Goal: Task Accomplishment & Management: Use online tool/utility

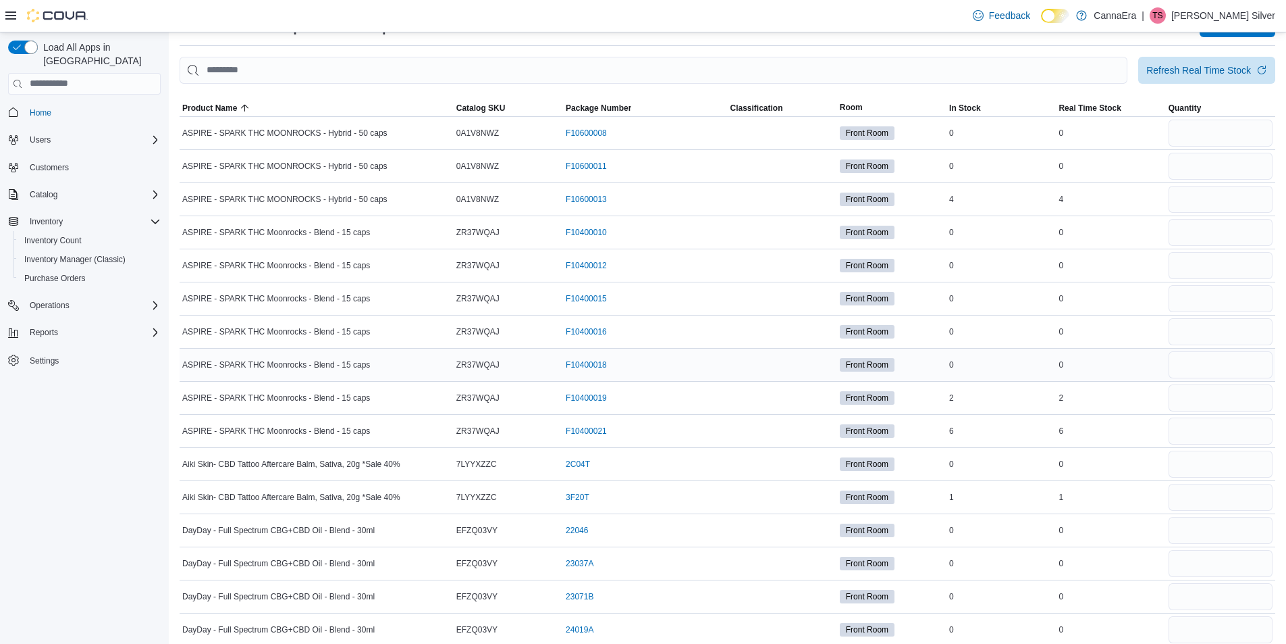
scroll to position [34, 0]
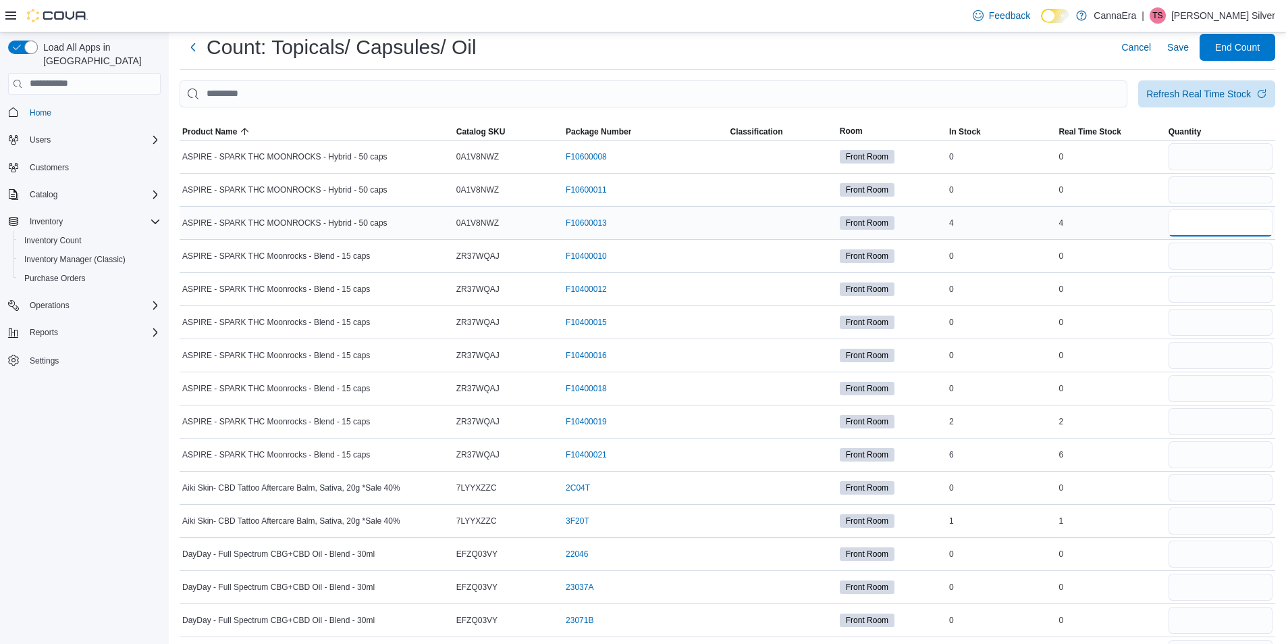
click at [1259, 222] on input "number" at bounding box center [1221, 222] width 104 height 27
type input "*"
click at [1220, 459] on input "number" at bounding box center [1221, 454] width 104 height 27
type input "*"
click at [1213, 490] on input "number" at bounding box center [1221, 487] width 104 height 27
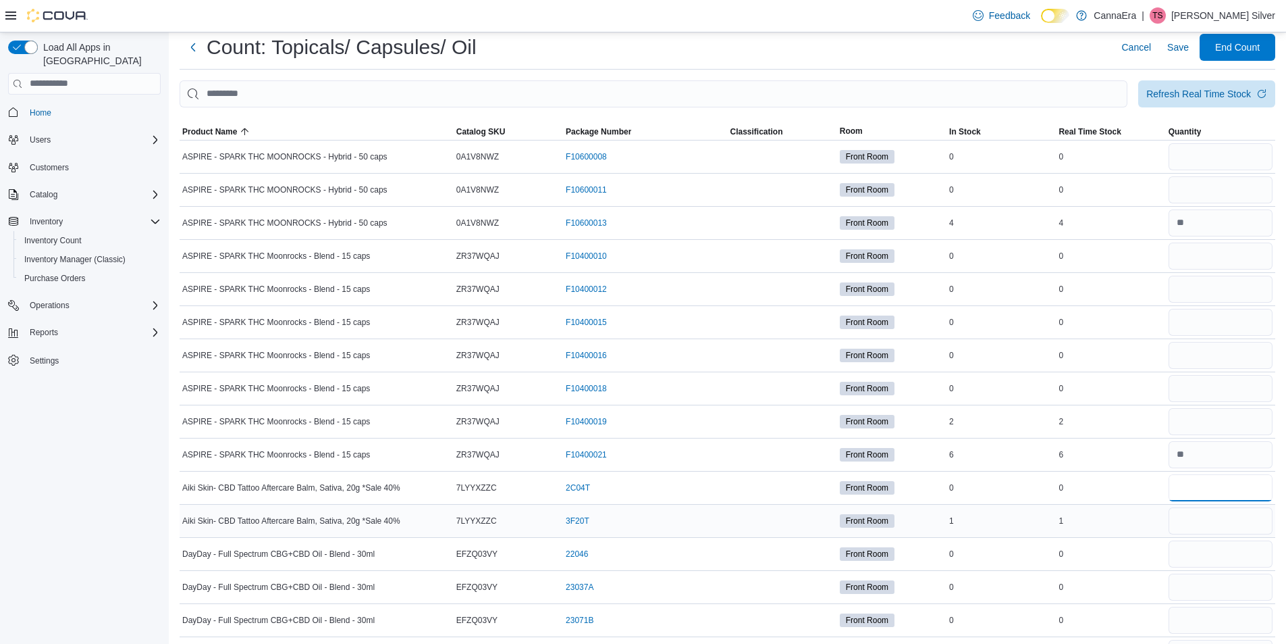
type input "*"
click at [1214, 521] on input "number" at bounding box center [1221, 520] width 104 height 27
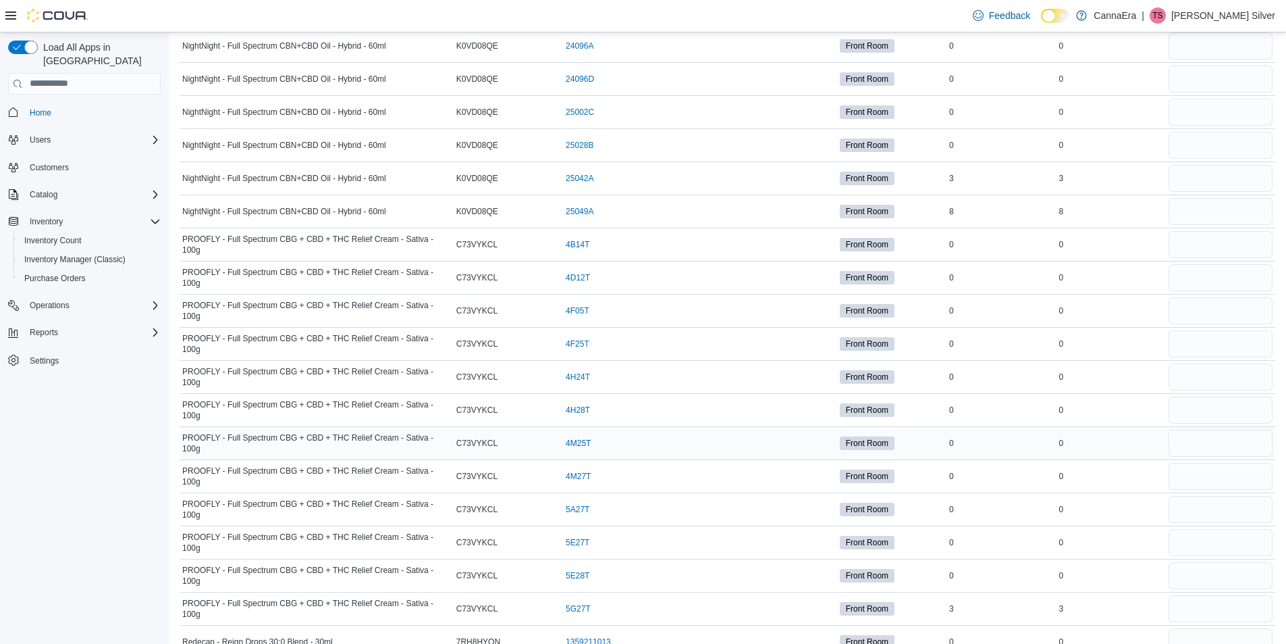
scroll to position [2330, 0]
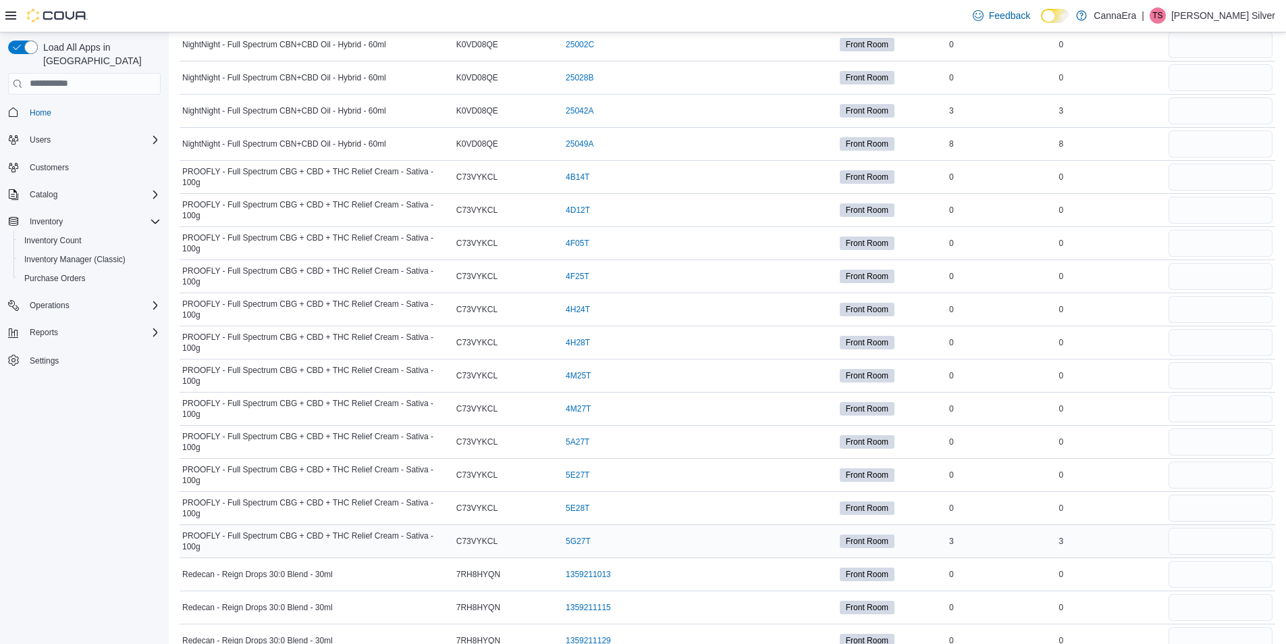
type input "*"
click at [1205, 542] on input "number" at bounding box center [1221, 540] width 104 height 27
type input "*"
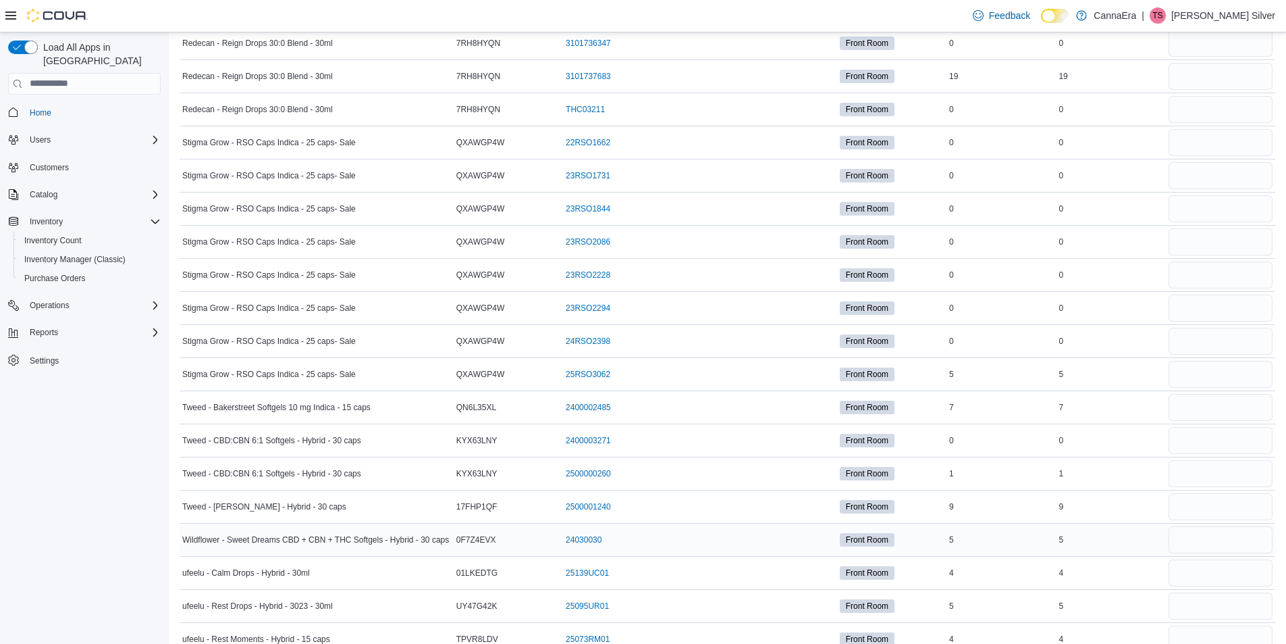
scroll to position [3545, 0]
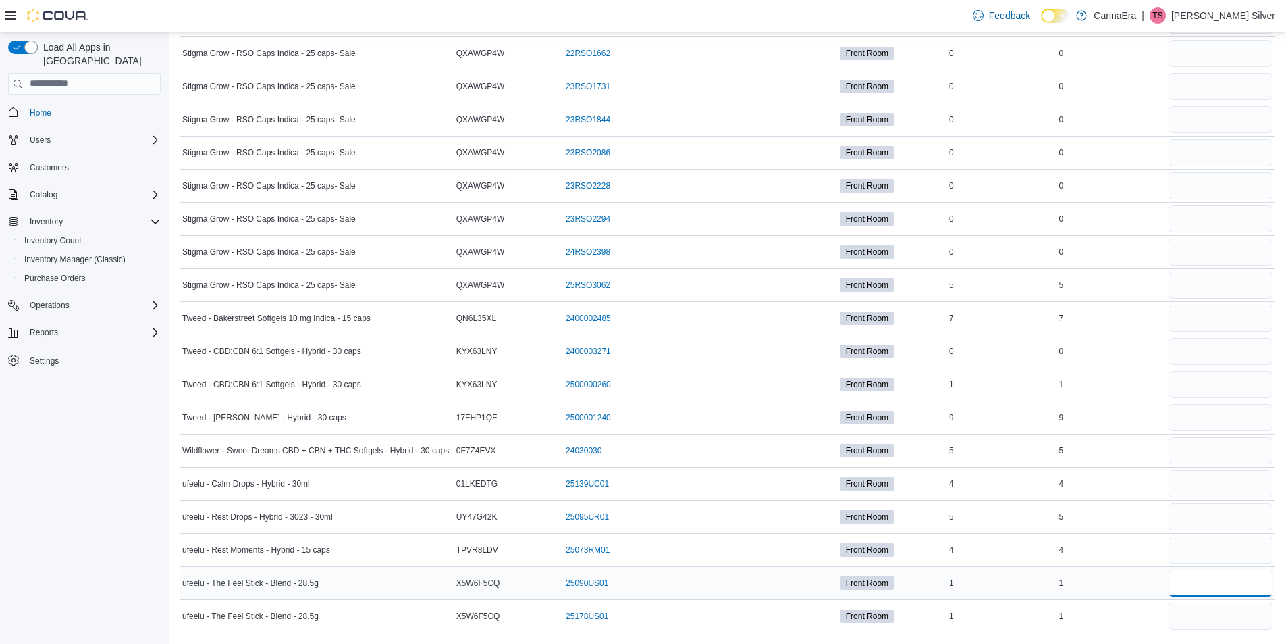
click at [1234, 586] on input "number" at bounding box center [1221, 582] width 104 height 27
type input "*"
click at [1230, 617] on input "number" at bounding box center [1221, 615] width 104 height 27
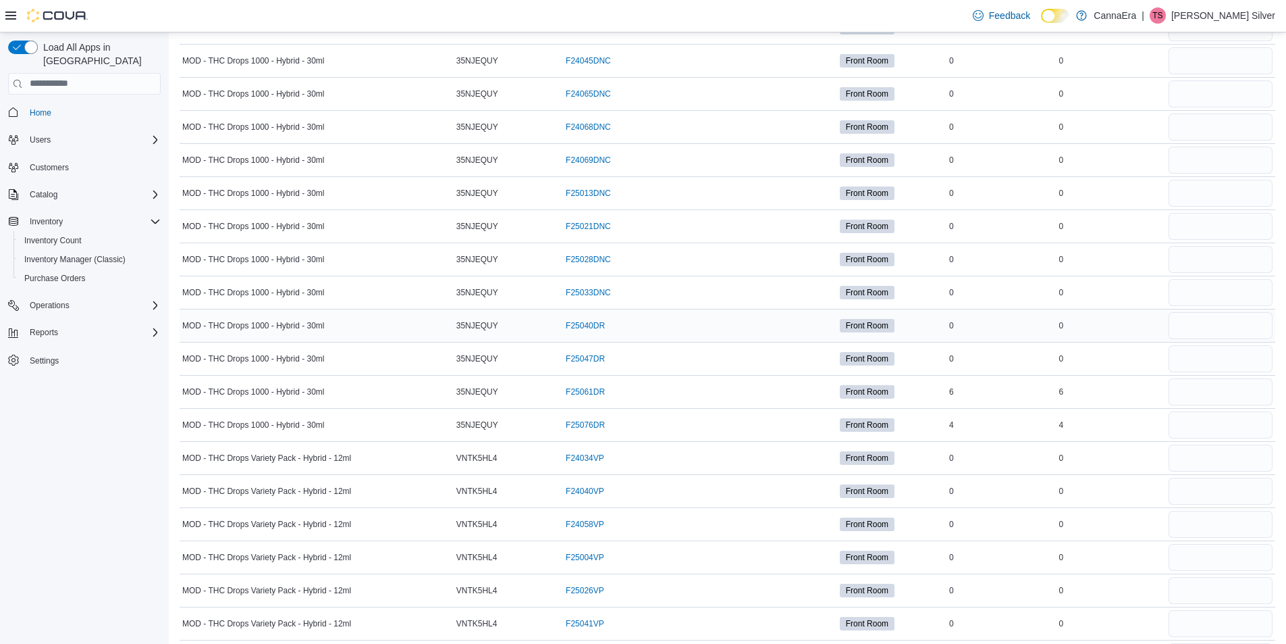
scroll to position [1452, 0]
type input "*"
click at [1214, 498] on input "number" at bounding box center [1221, 492] width 104 height 27
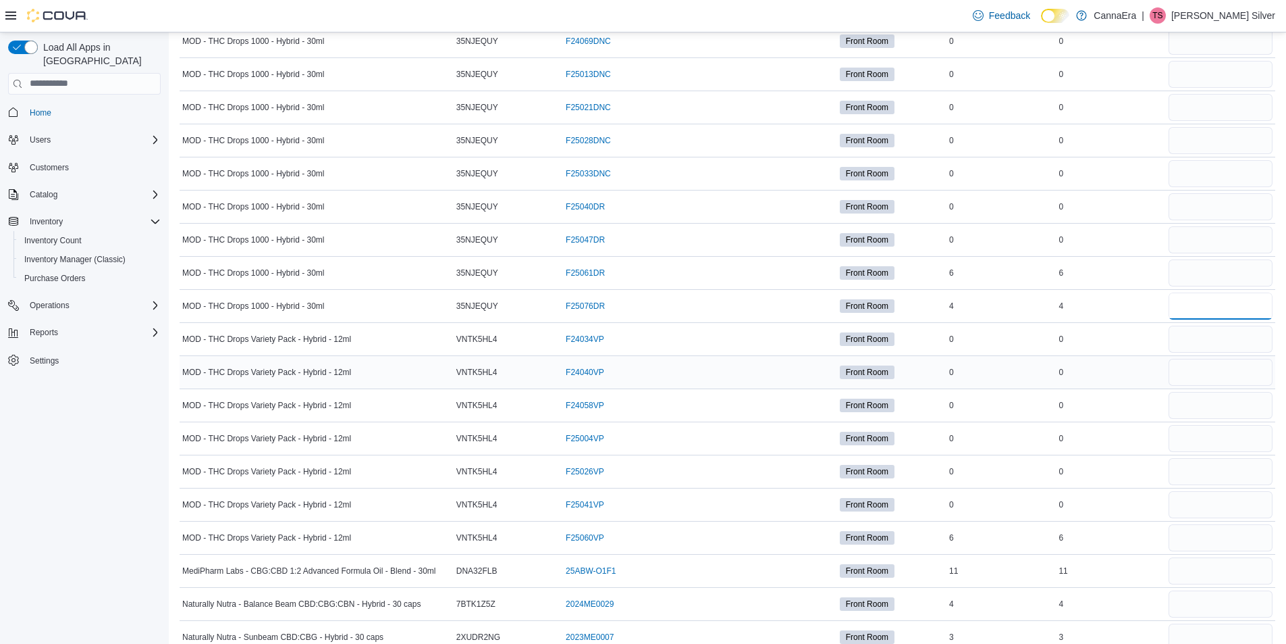
scroll to position [1655, 0]
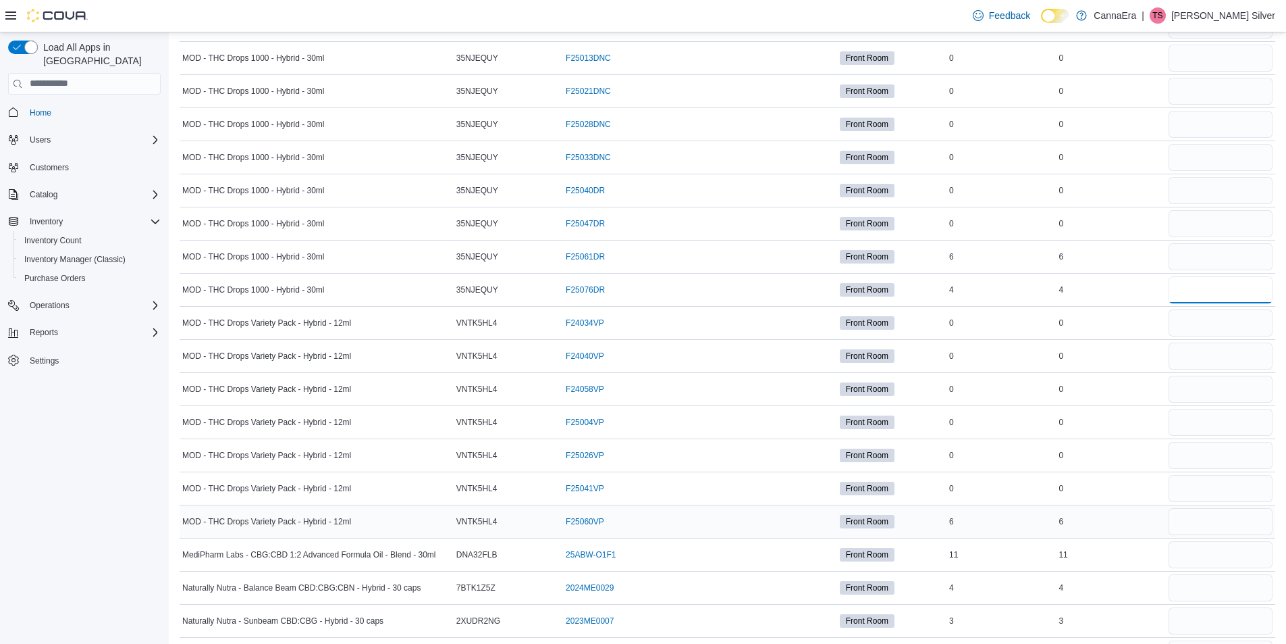
type input "*"
click at [1194, 524] on input "number" at bounding box center [1221, 521] width 104 height 27
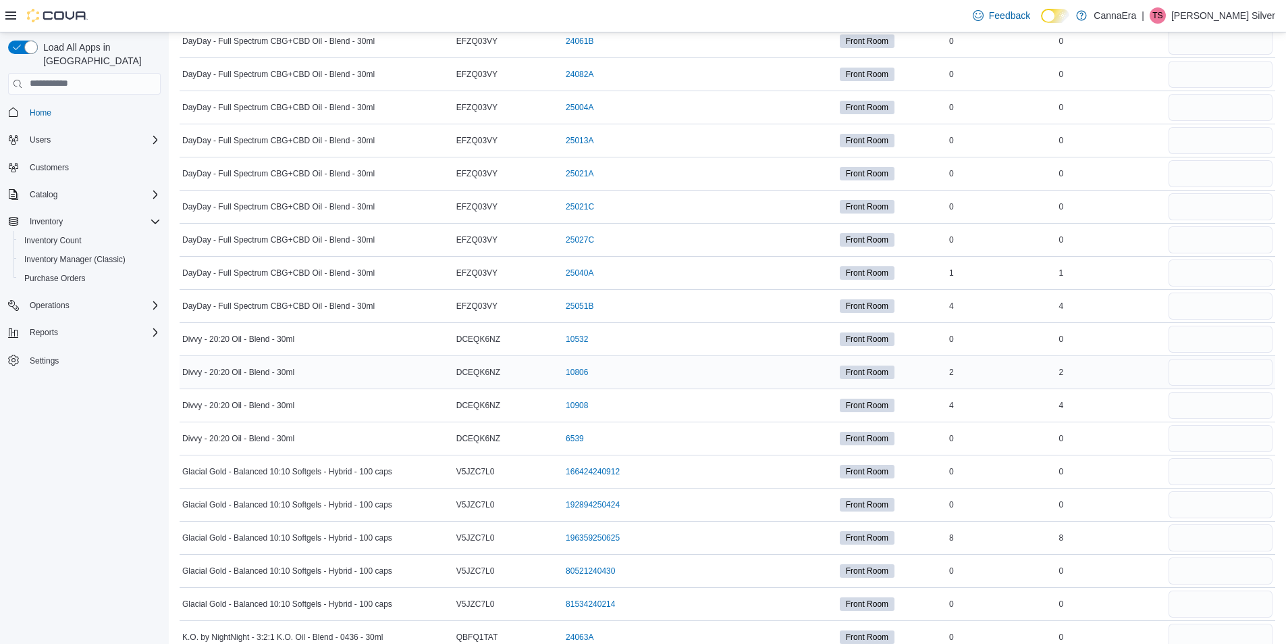
scroll to position [777, 0]
type input "*"
click at [1209, 382] on input "number" at bounding box center [1221, 373] width 104 height 27
type input "*"
click at [1212, 344] on input "number" at bounding box center [1221, 340] width 104 height 27
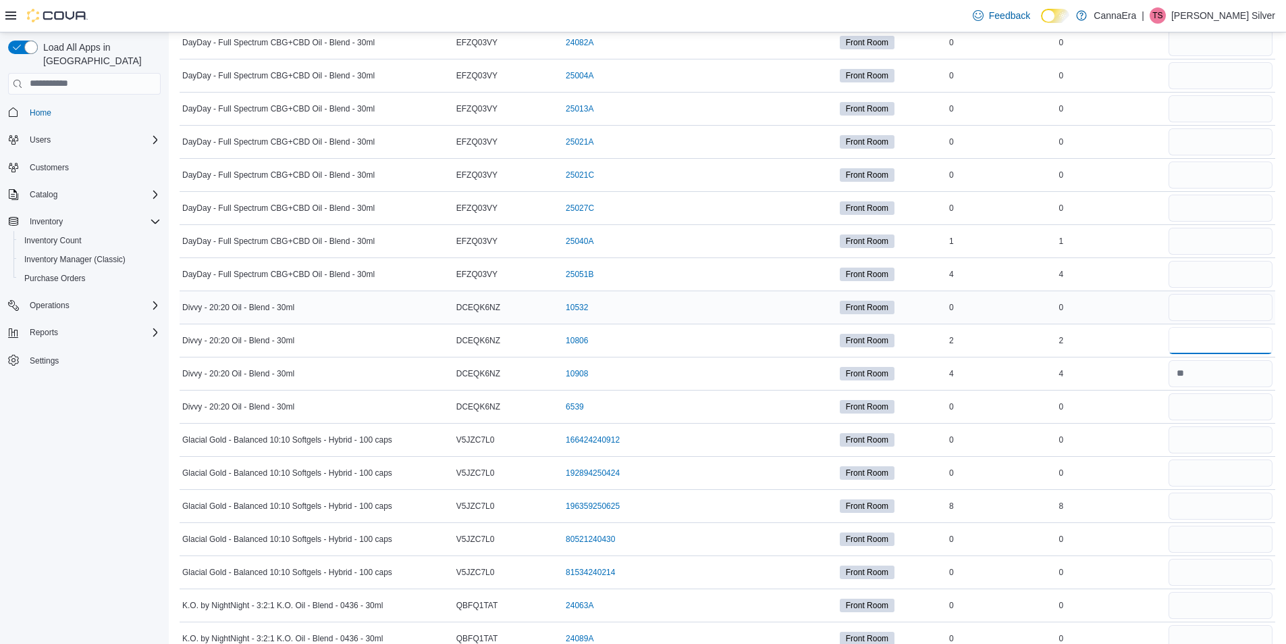
type input "*"
click at [1213, 314] on input "number" at bounding box center [1221, 307] width 104 height 27
type input "*"
click at [1205, 405] on input "number" at bounding box center [1221, 406] width 104 height 27
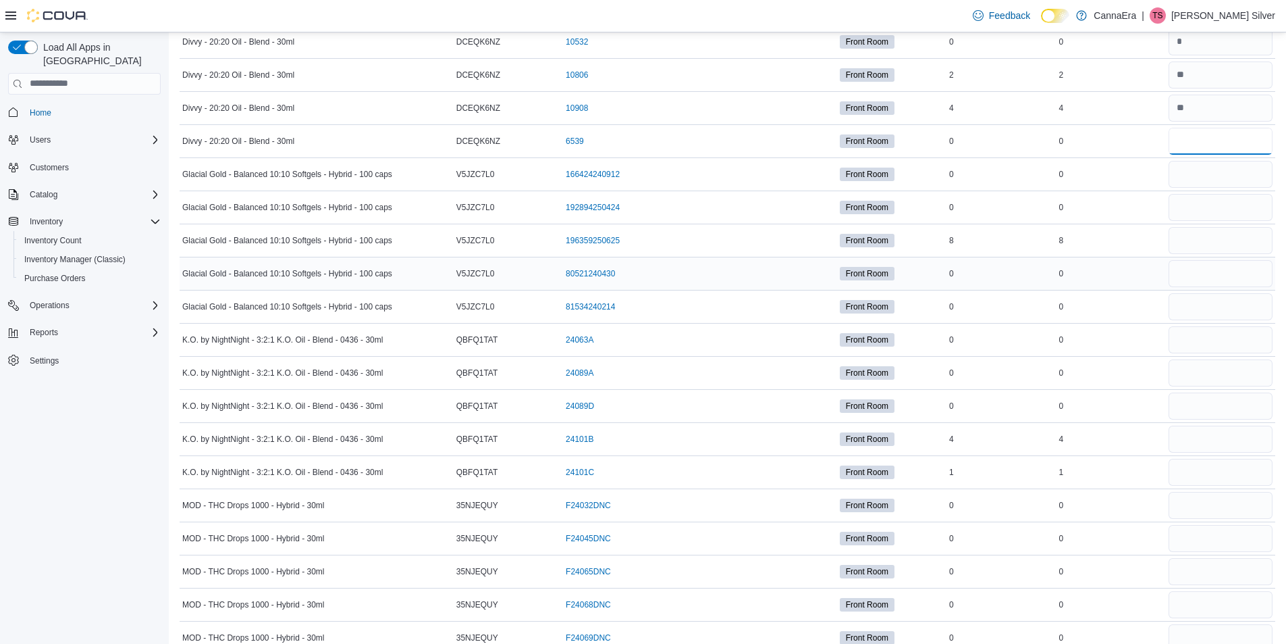
scroll to position [1047, 0]
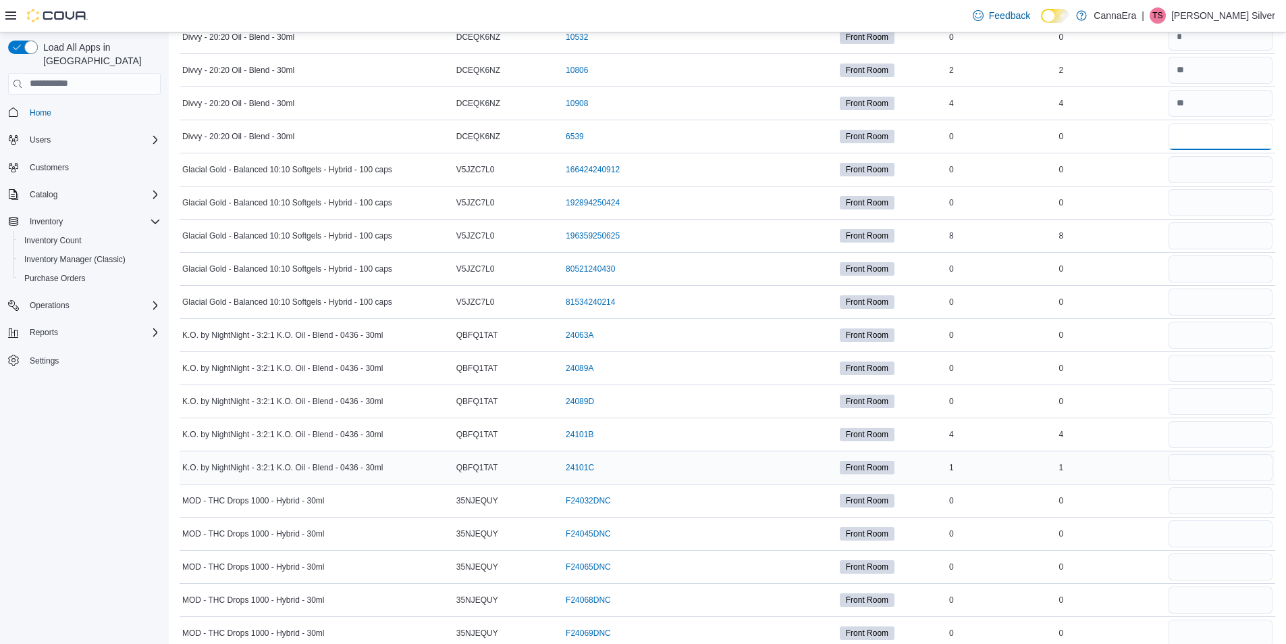
type input "*"
click at [1224, 470] on input "number" at bounding box center [1221, 467] width 104 height 27
click at [1222, 439] on input "number" at bounding box center [1221, 434] width 104 height 27
type input "*"
click at [1219, 476] on input "number" at bounding box center [1221, 467] width 104 height 27
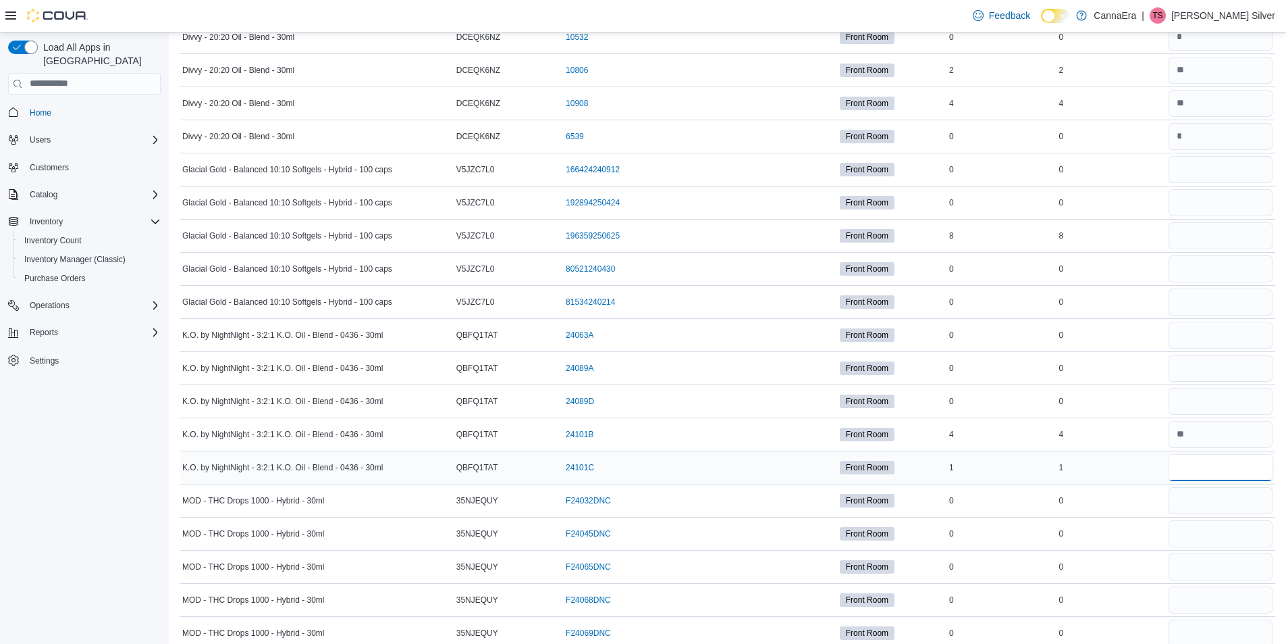
type input "*"
click at [1199, 461] on input "*" at bounding box center [1221, 467] width 104 height 27
type input "*"
click at [1210, 467] on input "*" at bounding box center [1221, 467] width 104 height 27
type input "*"
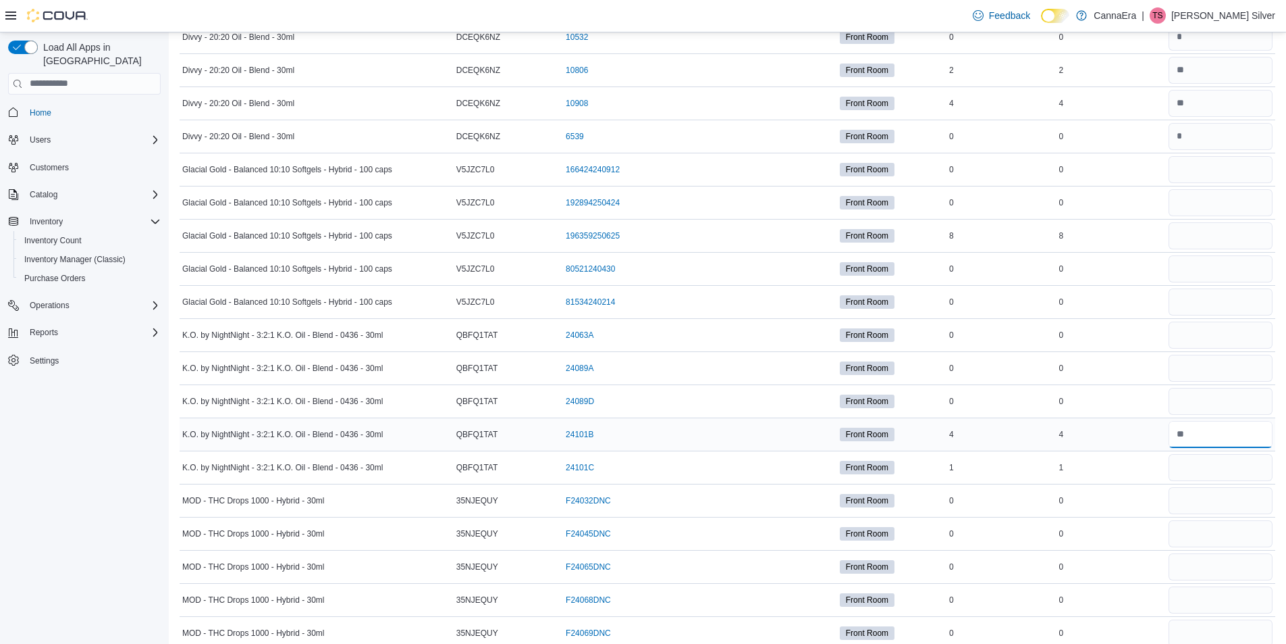
click at [1196, 430] on input "number" at bounding box center [1221, 434] width 104 height 27
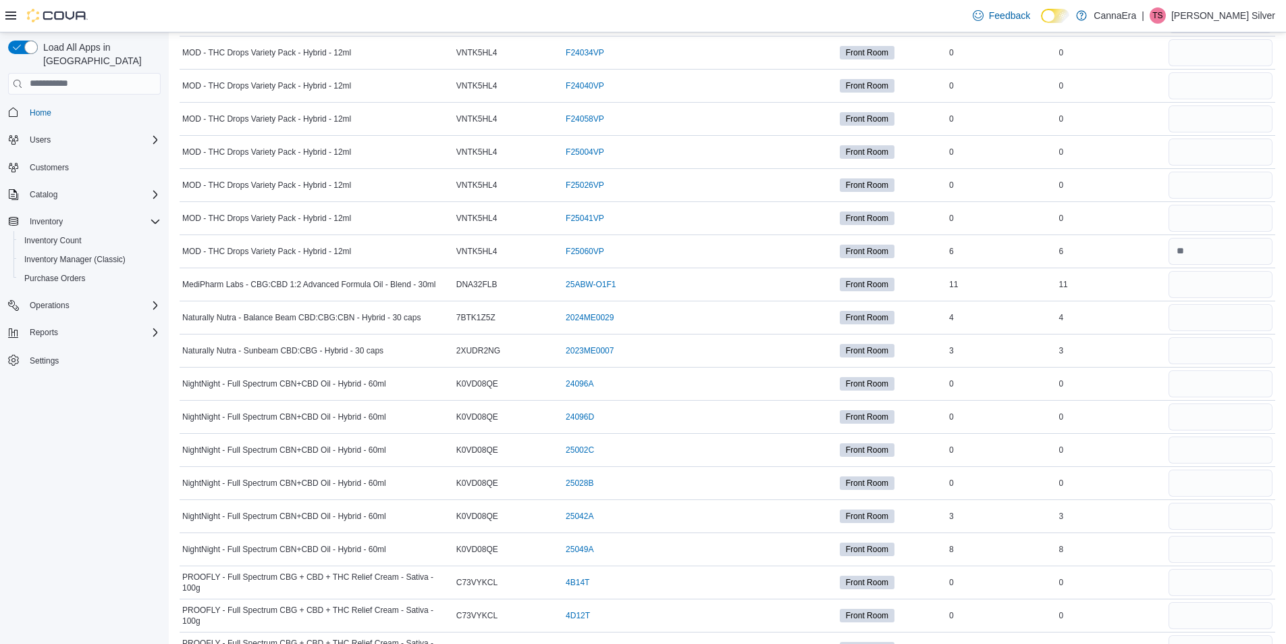
scroll to position [1992, 0]
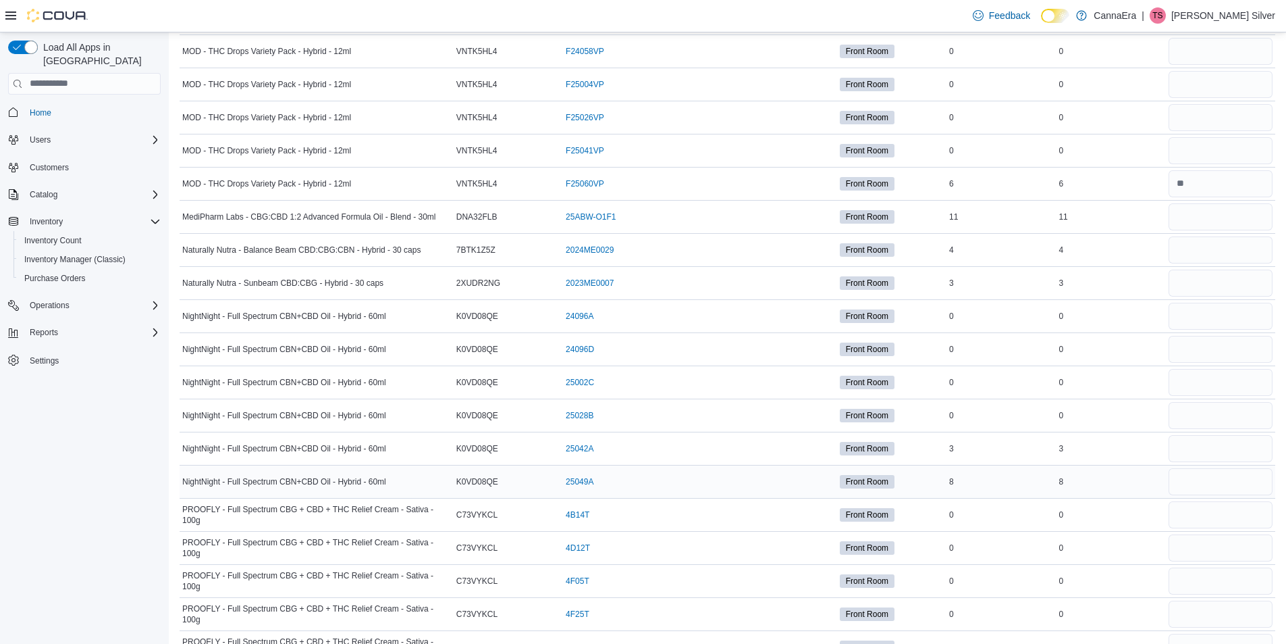
type input "*"
click at [1222, 481] on input "number" at bounding box center [1221, 481] width 104 height 27
type input "*"
click at [1218, 448] on input "number" at bounding box center [1221, 448] width 104 height 27
type input "*"
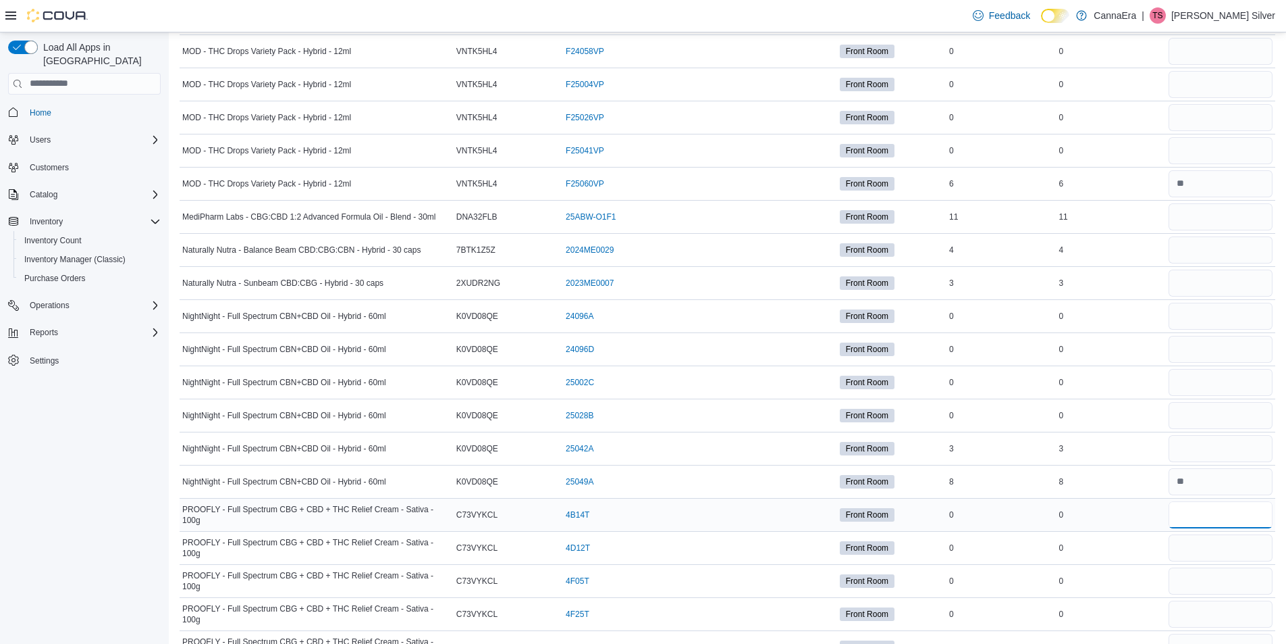
click at [1200, 518] on input "number" at bounding box center [1221, 514] width 104 height 27
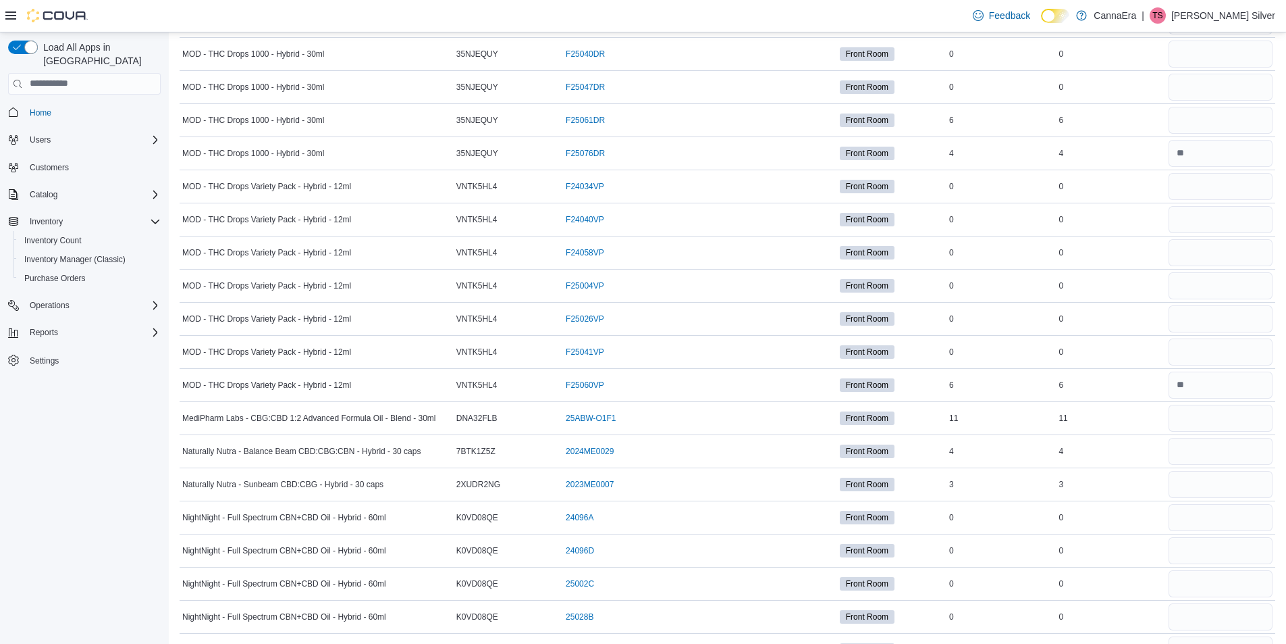
scroll to position [1790, 0]
click at [1218, 415] on input "number" at bounding box center [1221, 419] width 104 height 27
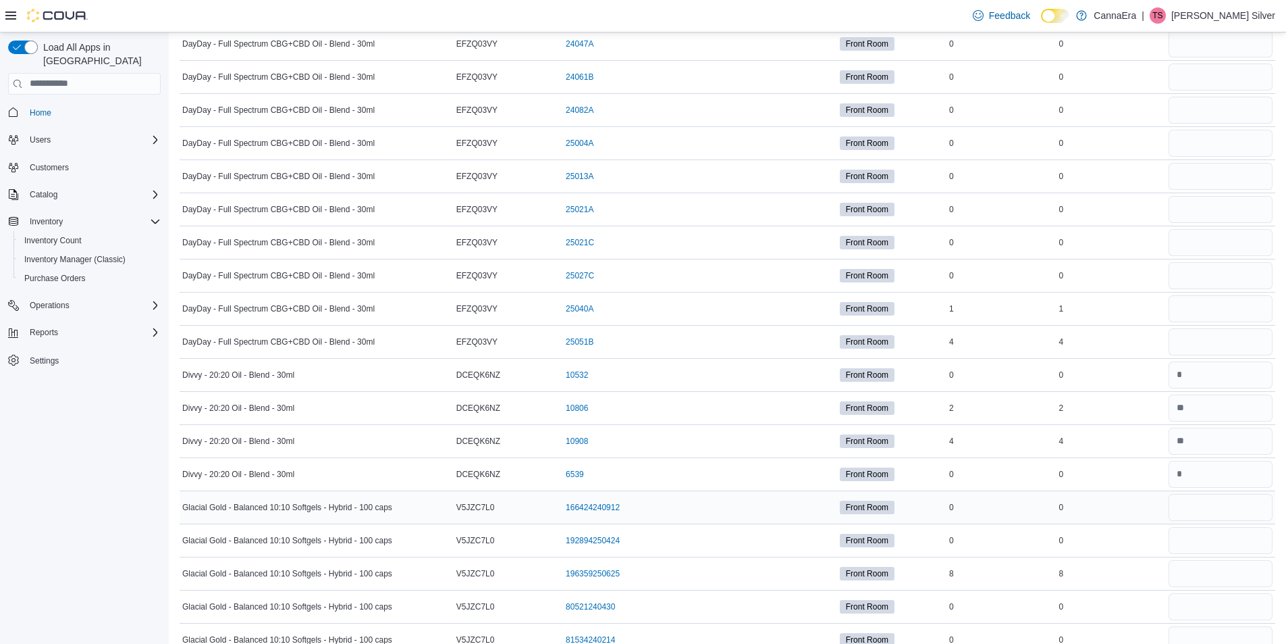
scroll to position [642, 0]
type input "**"
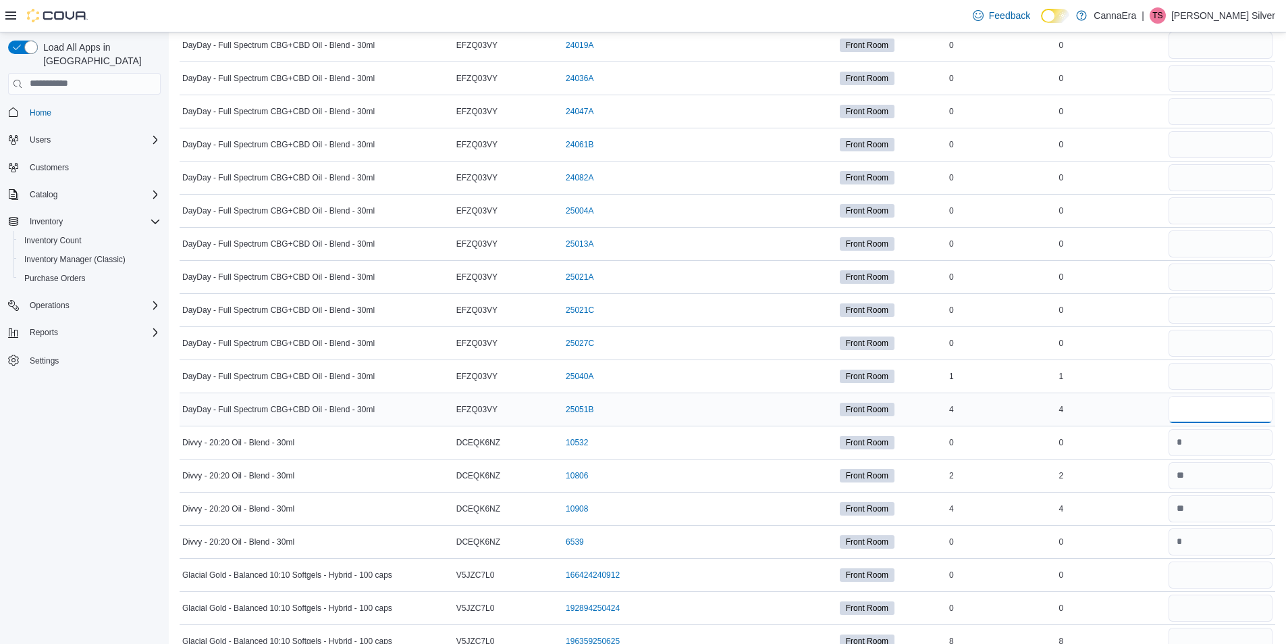
click at [1243, 396] on input "number" at bounding box center [1221, 409] width 104 height 27
type input "*"
click at [1205, 379] on input "number" at bounding box center [1221, 376] width 104 height 27
type input "*"
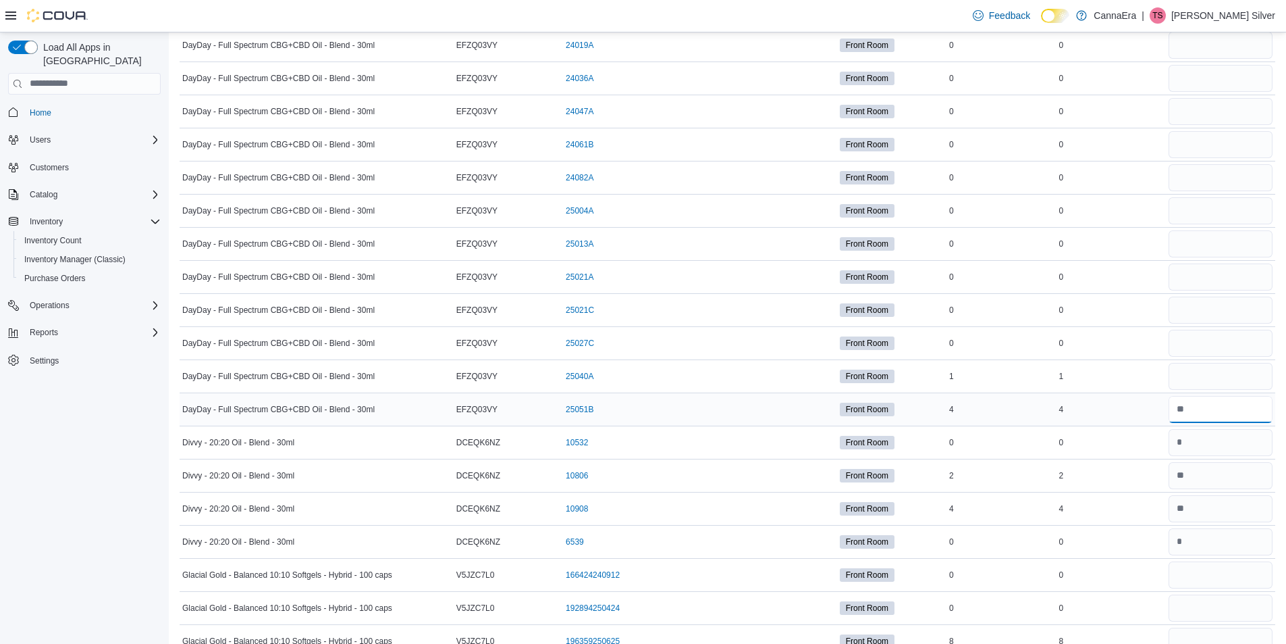
click at [1228, 406] on input "number" at bounding box center [1221, 409] width 104 height 27
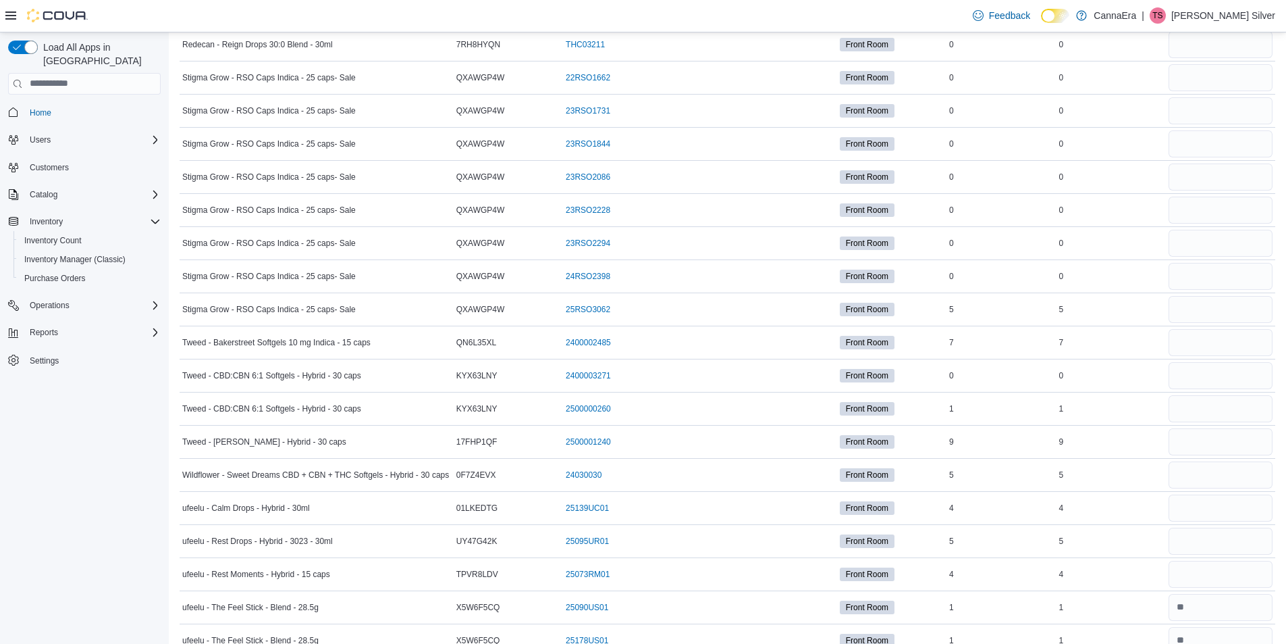
scroll to position [3545, 0]
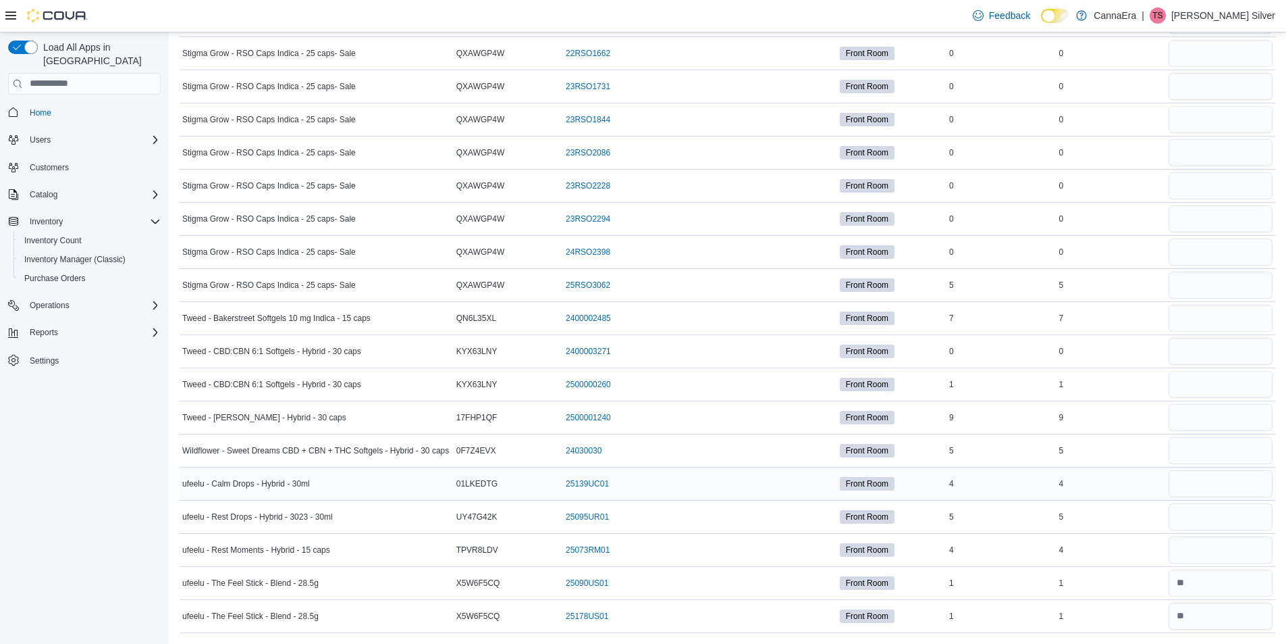
type input "*"
click at [1237, 484] on input "number" at bounding box center [1221, 483] width 104 height 27
type input "*"
click at [1239, 518] on input "number" at bounding box center [1221, 516] width 104 height 27
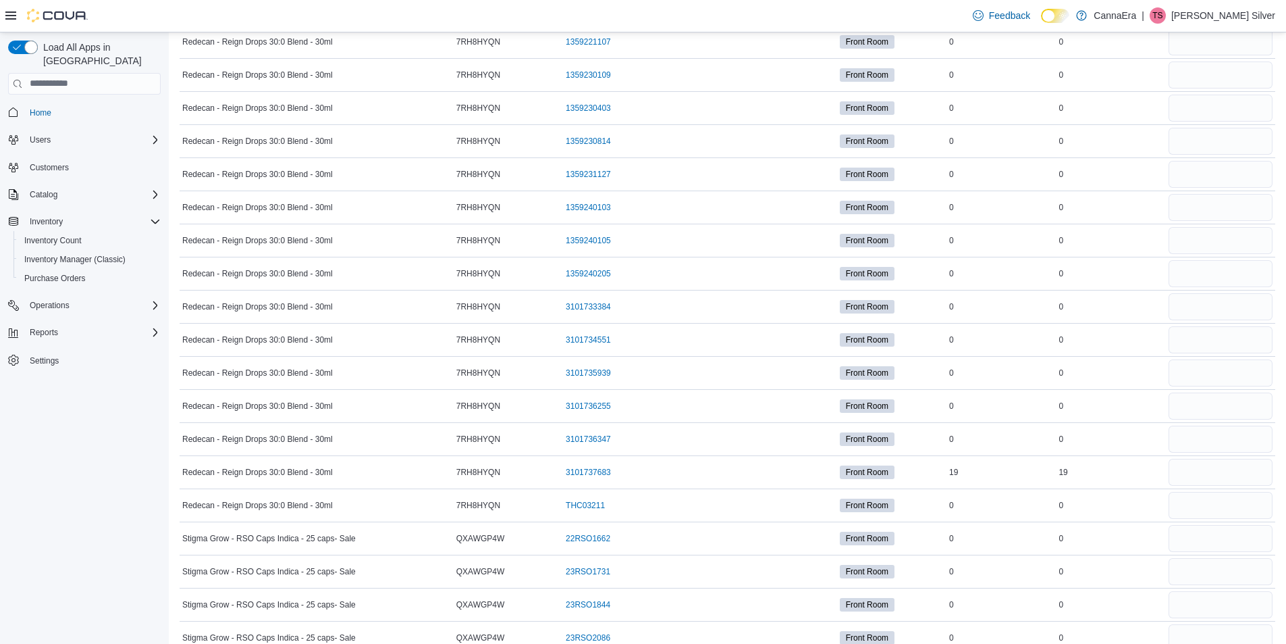
scroll to position [3005, 0]
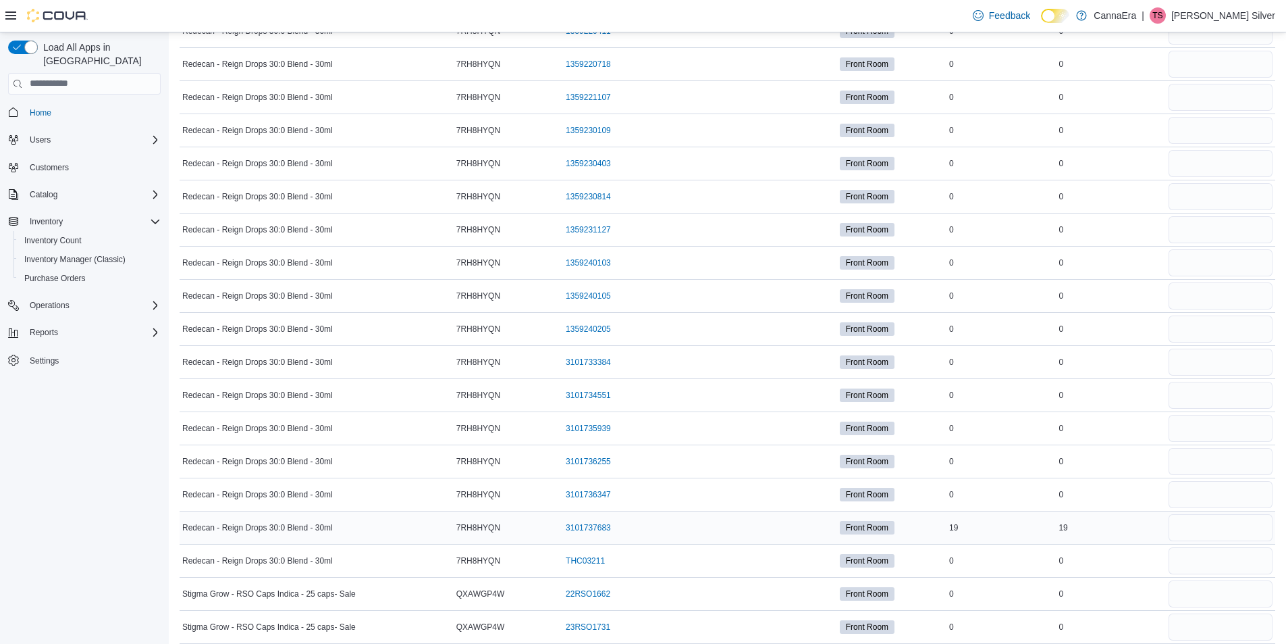
type input "*"
click at [1201, 529] on input "number" at bounding box center [1221, 527] width 104 height 27
type input "**"
click at [1193, 568] on input "number" at bounding box center [1221, 560] width 104 height 27
type input "*"
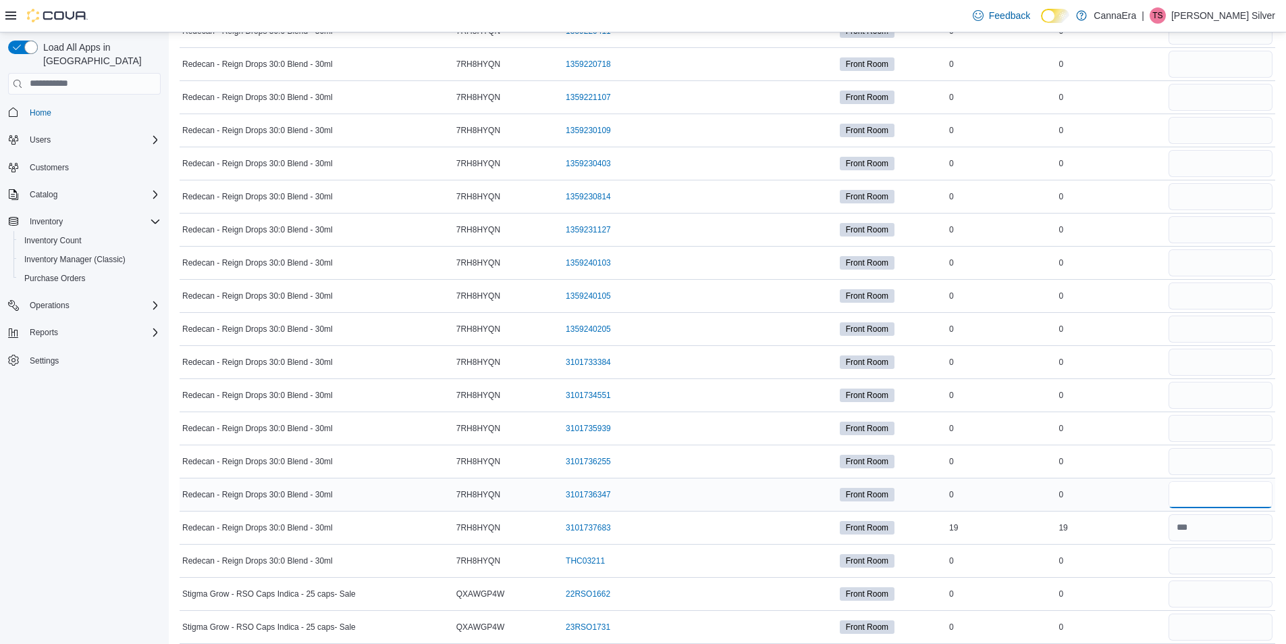
click at [1202, 491] on input "number" at bounding box center [1221, 494] width 104 height 27
type input "*"
click at [1198, 459] on input "number" at bounding box center [1221, 461] width 104 height 27
type input "*"
click at [1199, 432] on input "number" at bounding box center [1221, 428] width 104 height 27
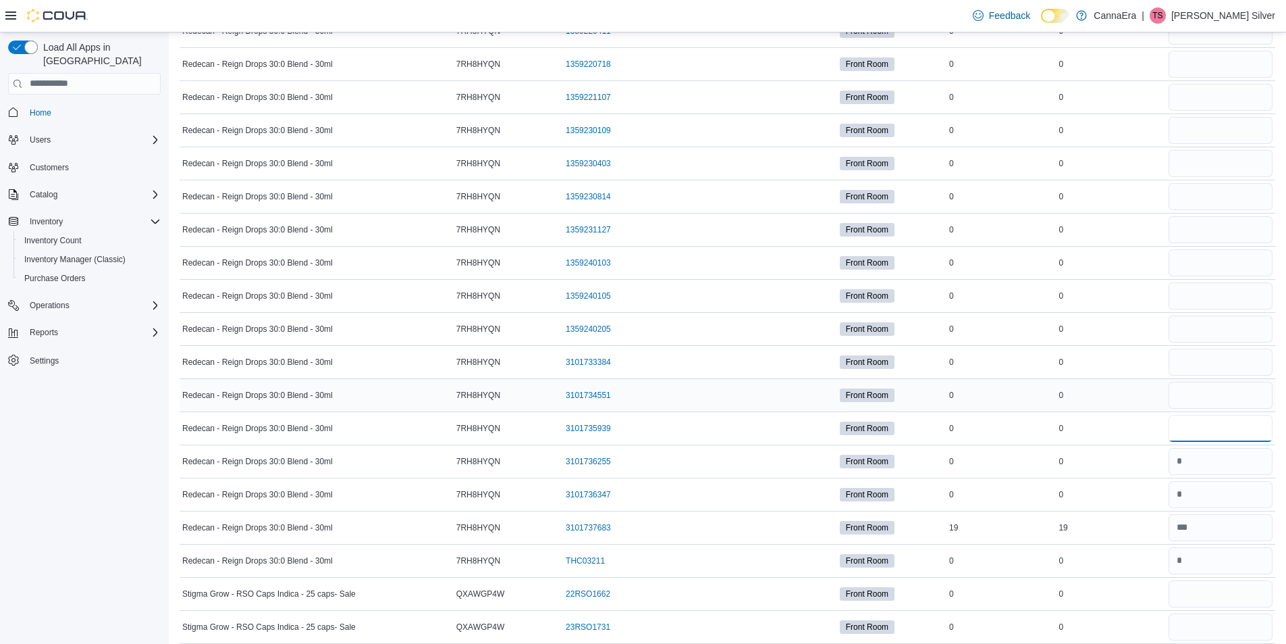
type input "*"
click at [1182, 391] on input "number" at bounding box center [1221, 395] width 104 height 27
type input "*"
click at [1190, 367] on input "number" at bounding box center [1221, 361] width 104 height 27
type input "*"
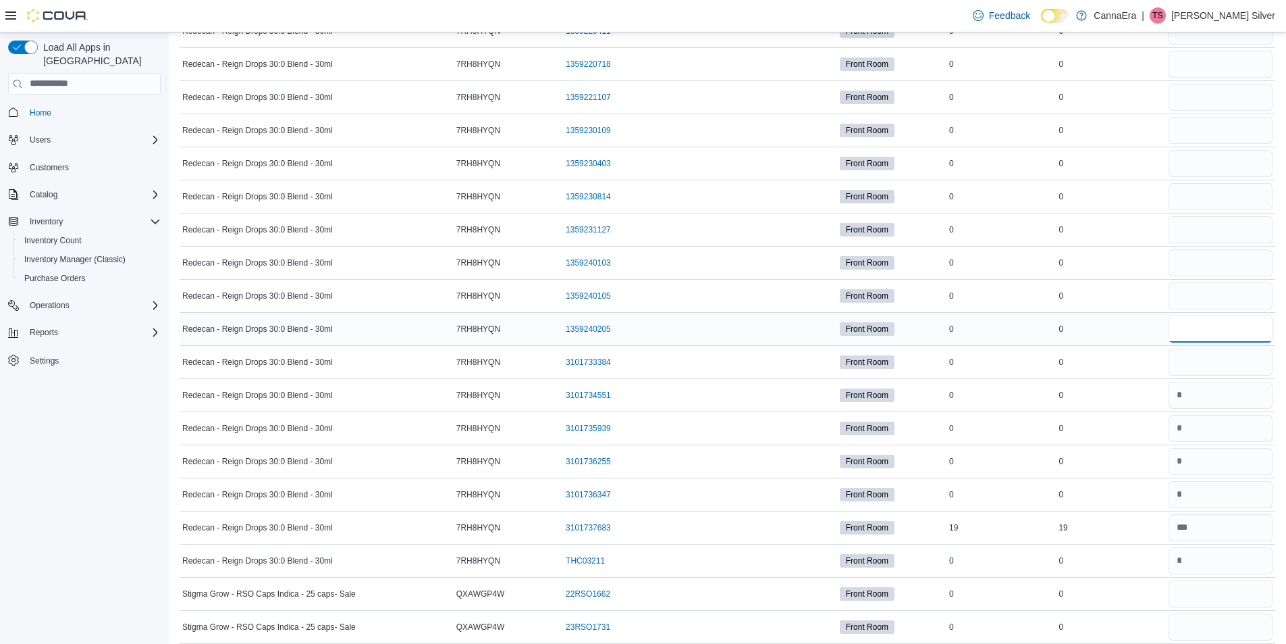
click at [1212, 332] on input "number" at bounding box center [1221, 328] width 104 height 27
type input "*"
click at [1212, 292] on input "number" at bounding box center [1221, 295] width 104 height 27
type input "*"
click at [1187, 261] on input "number" at bounding box center [1221, 262] width 104 height 27
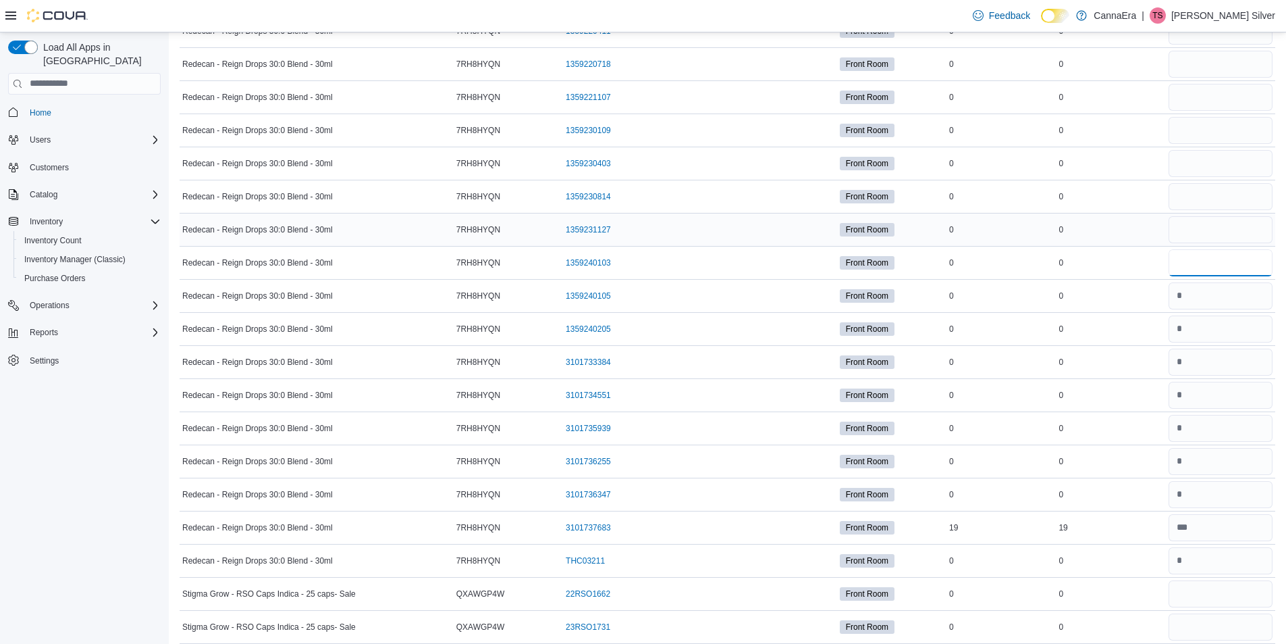
type input "*"
click at [1195, 230] on input "number" at bounding box center [1221, 229] width 104 height 27
type input "*"
click at [1208, 198] on input "number" at bounding box center [1221, 196] width 104 height 27
type input "*"
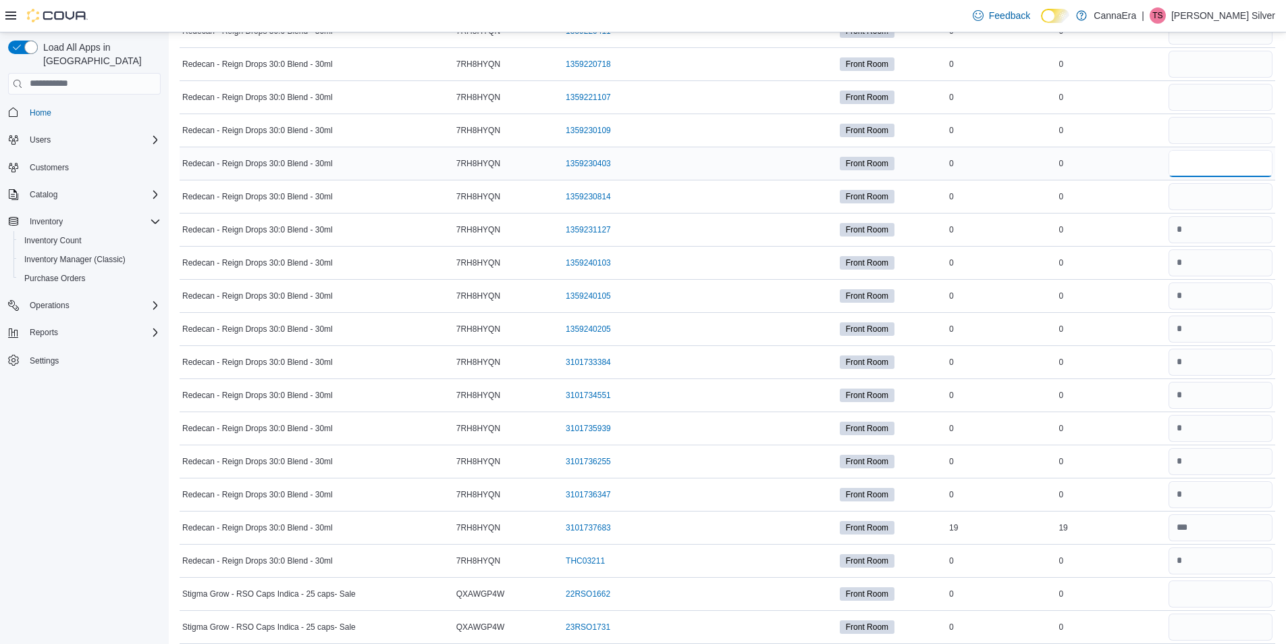
click at [1209, 168] on input "number" at bounding box center [1221, 163] width 104 height 27
type input "*"
click at [1199, 132] on input "number" at bounding box center [1221, 130] width 104 height 27
type input "*"
click at [1202, 95] on input "number" at bounding box center [1221, 97] width 104 height 27
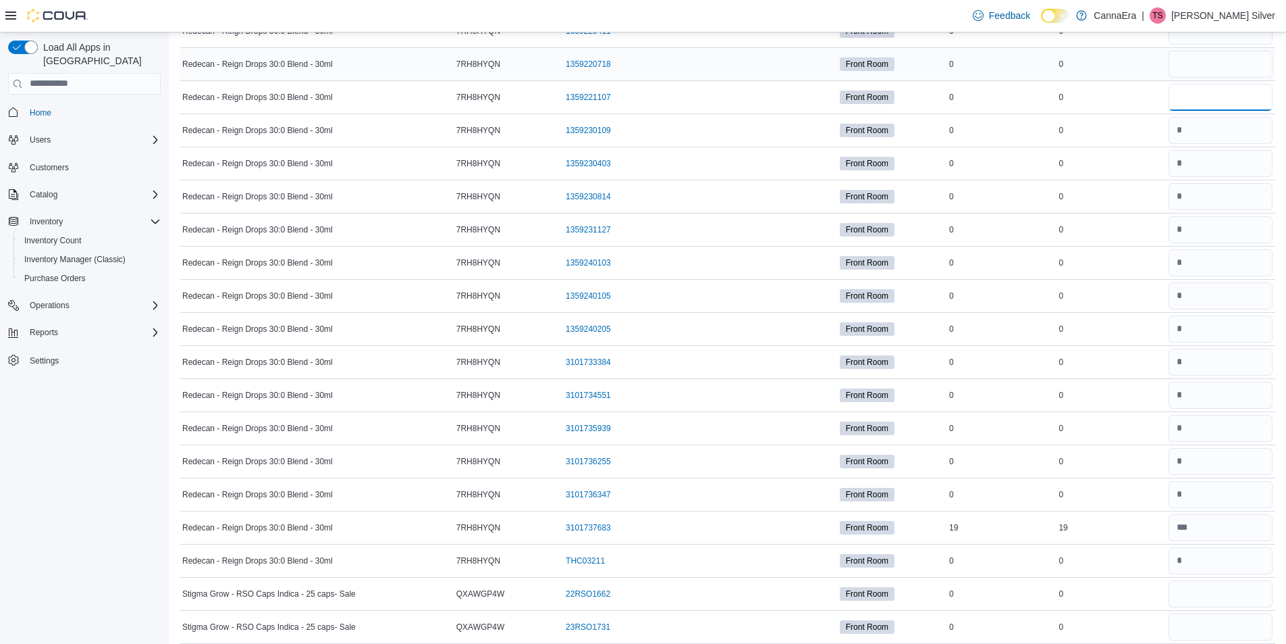
type input "*"
click at [1207, 67] on input "number" at bounding box center [1221, 64] width 104 height 27
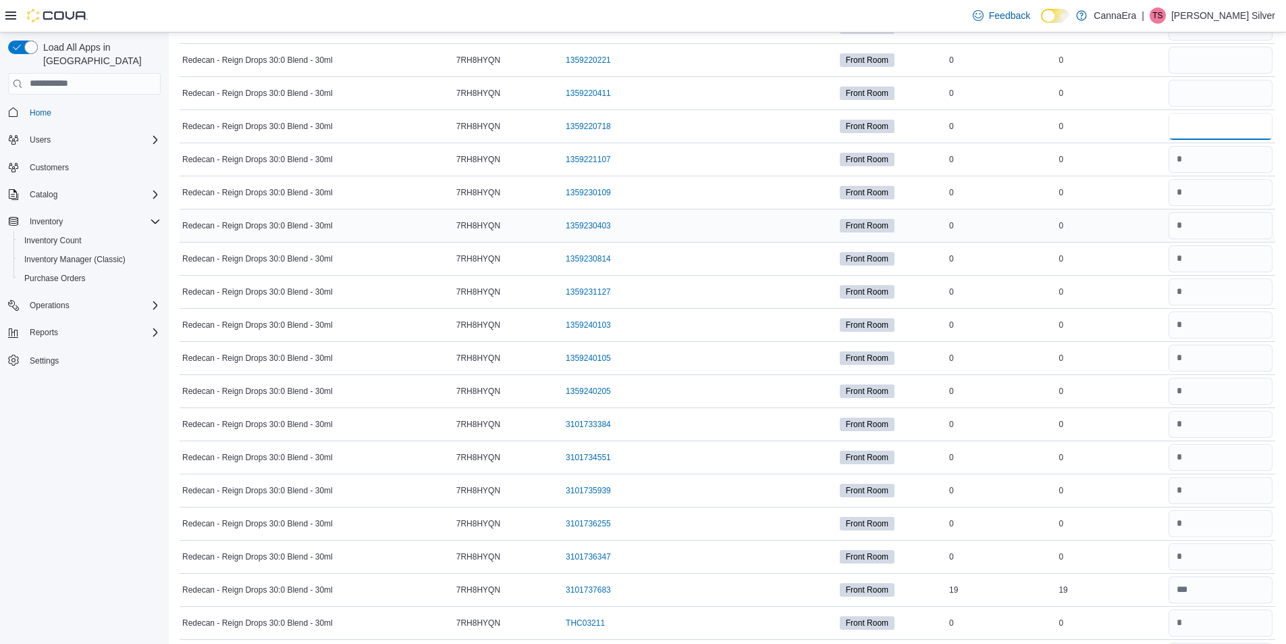
scroll to position [2870, 0]
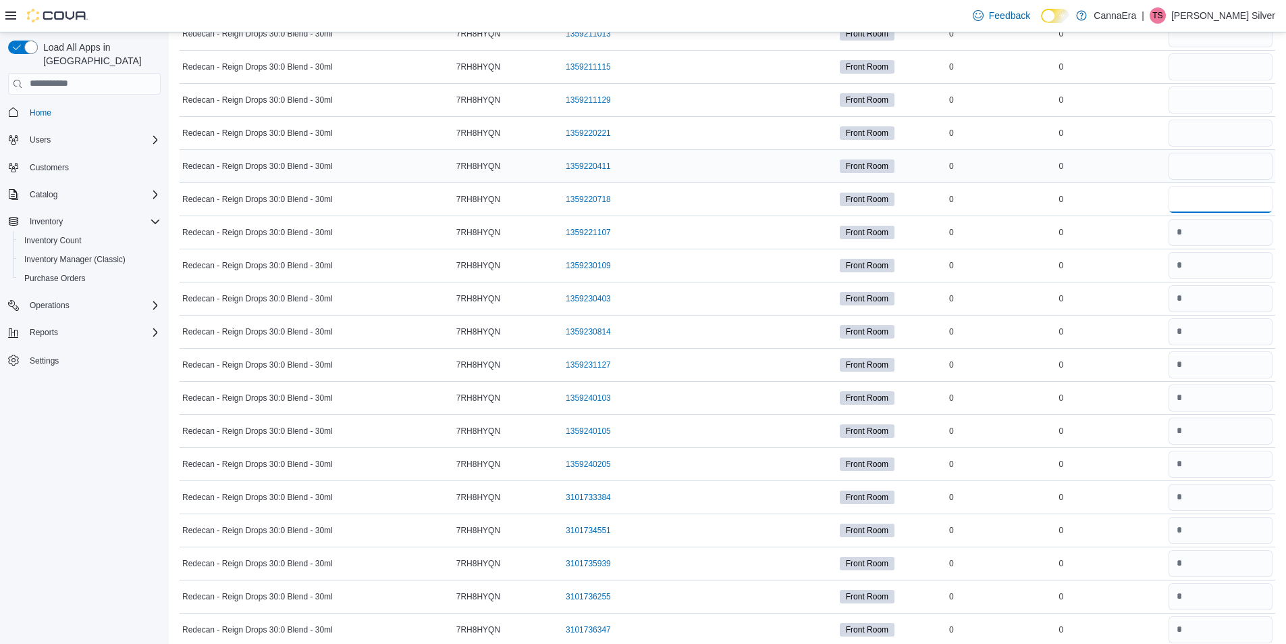
type input "*"
click at [1214, 170] on input "number" at bounding box center [1221, 166] width 104 height 27
type input "*"
click at [1203, 128] on input "number" at bounding box center [1221, 133] width 104 height 27
type input "*"
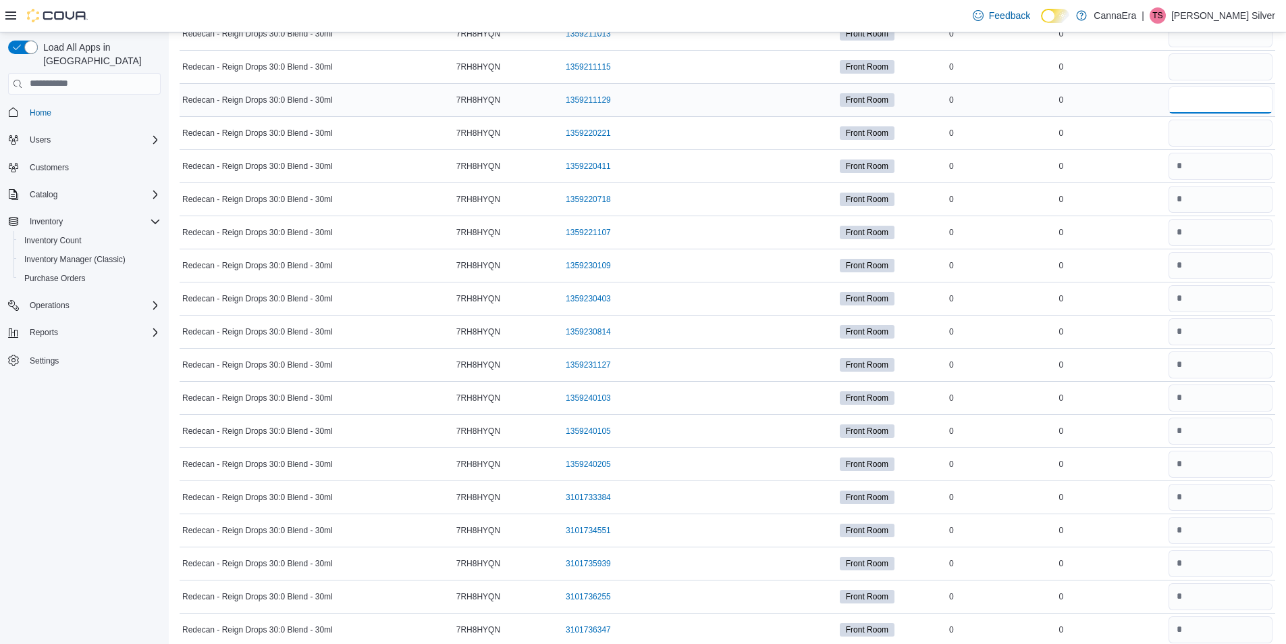
click at [1206, 105] on input "number" at bounding box center [1221, 99] width 104 height 27
type input "*"
click at [1225, 70] on input "number" at bounding box center [1221, 66] width 104 height 27
type input "*"
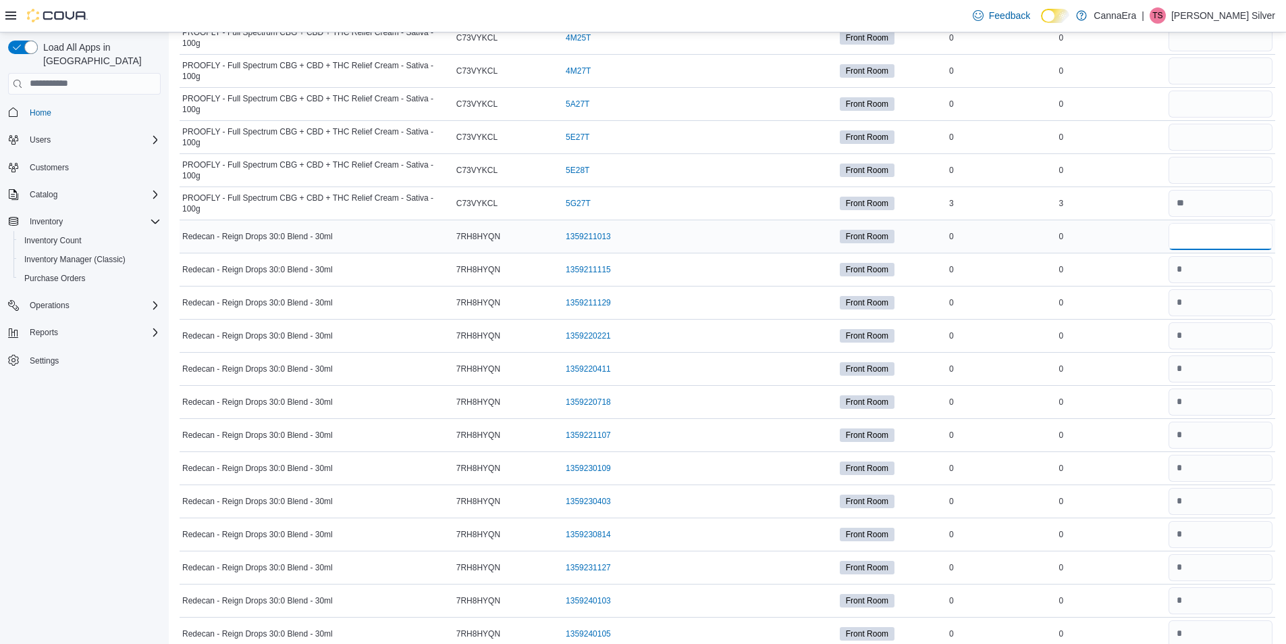
click at [1194, 243] on input "number" at bounding box center [1221, 236] width 104 height 27
type input "*"
click at [1197, 172] on input "number" at bounding box center [1221, 170] width 104 height 27
type input "*"
click at [1203, 131] on input "number" at bounding box center [1221, 137] width 104 height 27
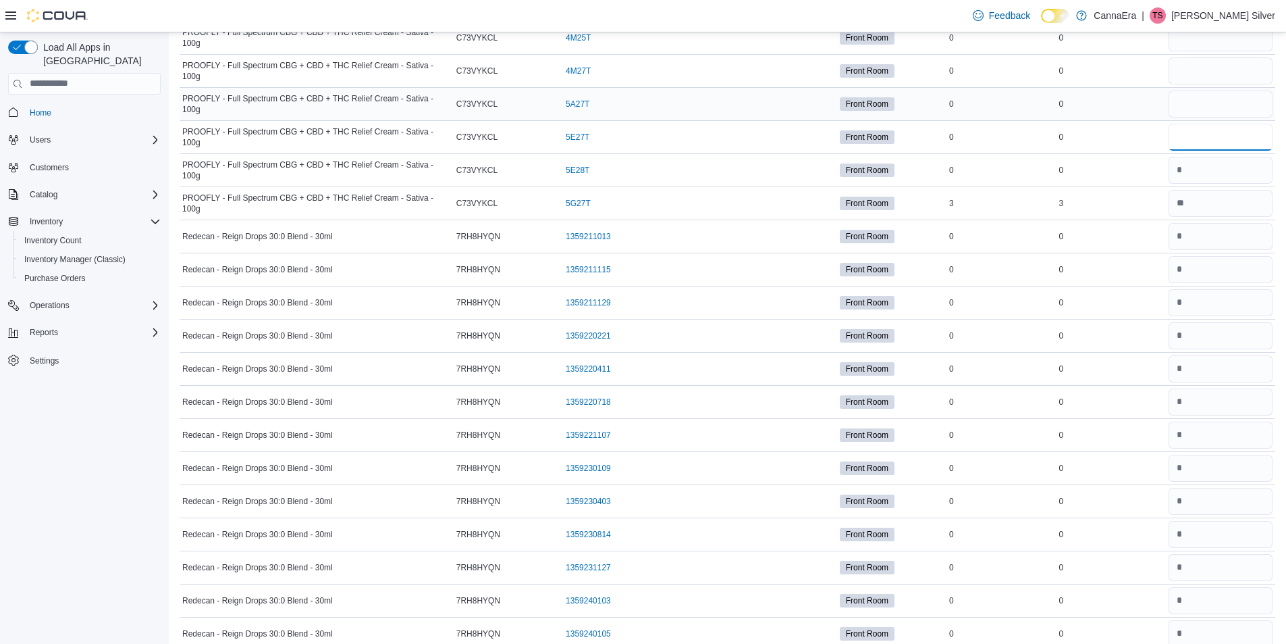
type input "*"
click at [1200, 112] on input "number" at bounding box center [1221, 103] width 104 height 27
type input "*"
click at [1215, 76] on input "number" at bounding box center [1221, 70] width 104 height 27
type input "*"
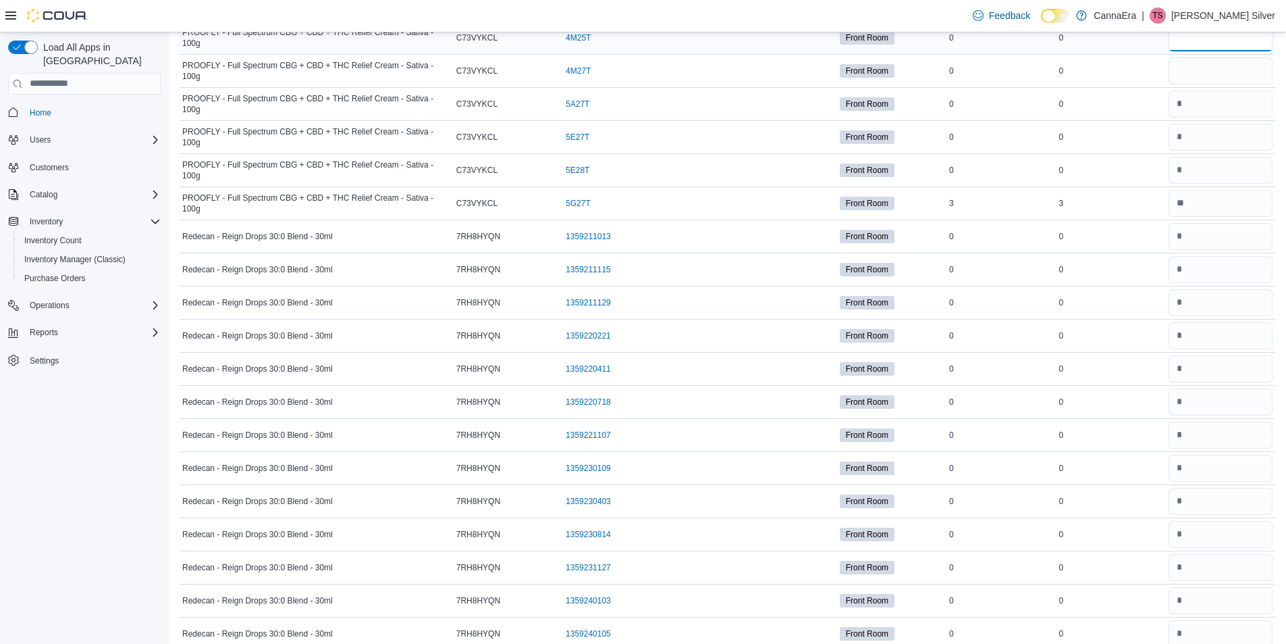
click at [1203, 43] on input "number" at bounding box center [1221, 37] width 104 height 27
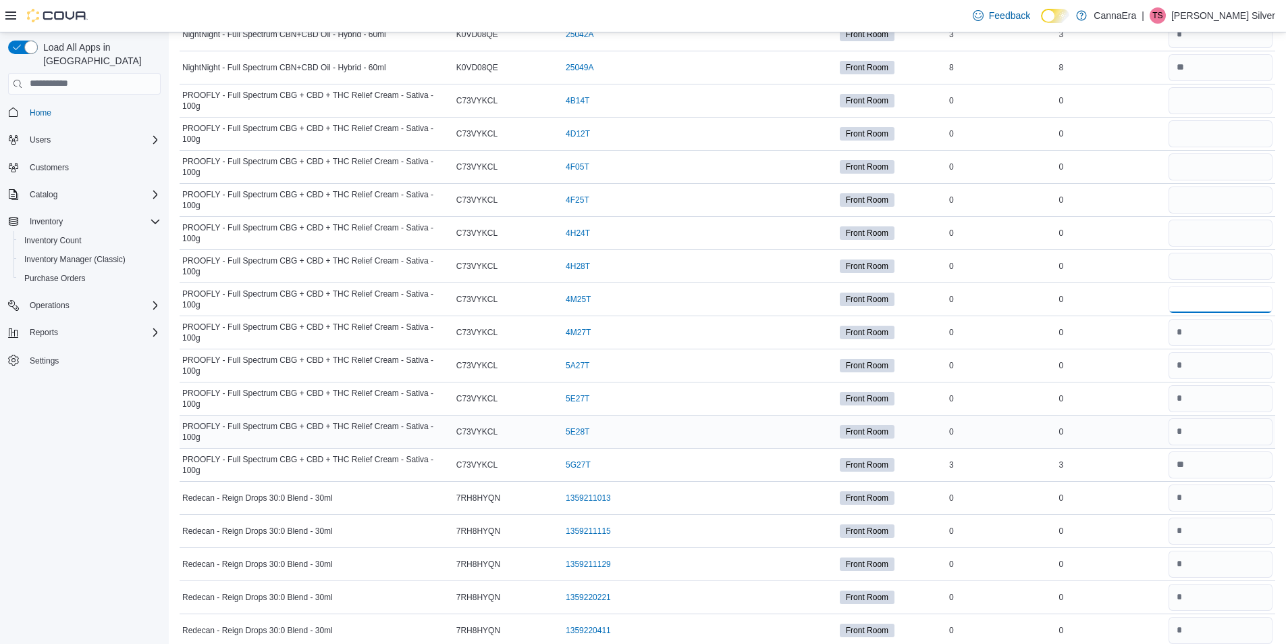
scroll to position [2397, 0]
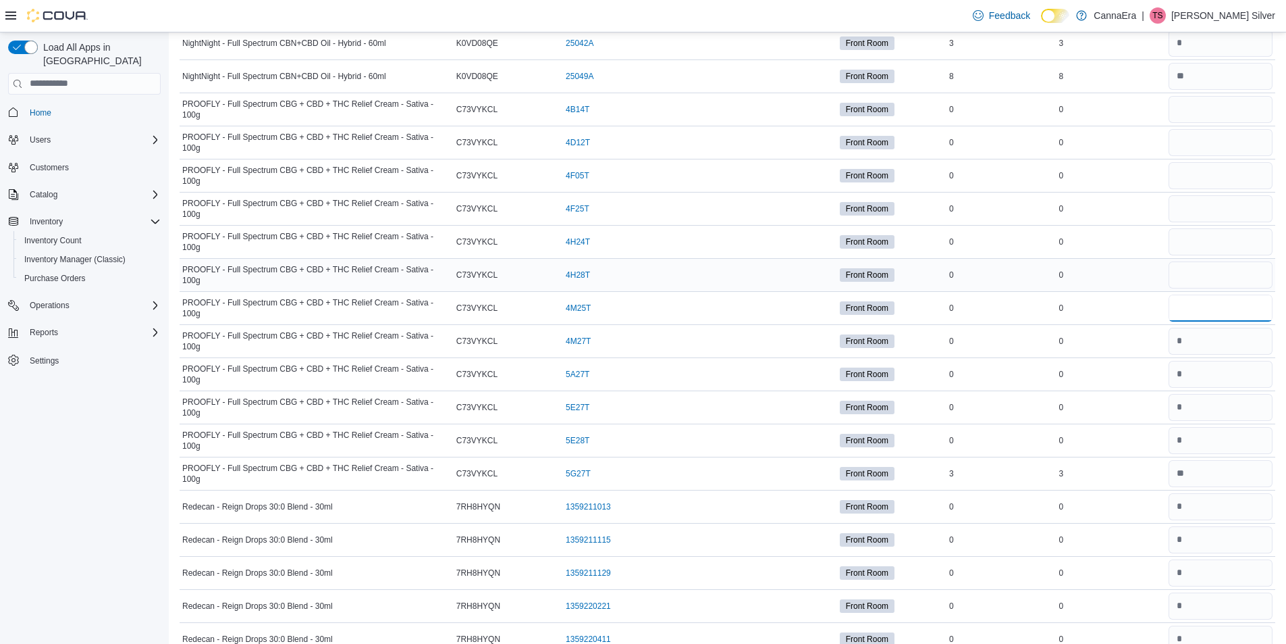
type input "*"
click at [1212, 276] on input "number" at bounding box center [1221, 274] width 104 height 27
type input "*"
click at [1213, 232] on input "number" at bounding box center [1221, 241] width 104 height 27
type input "*"
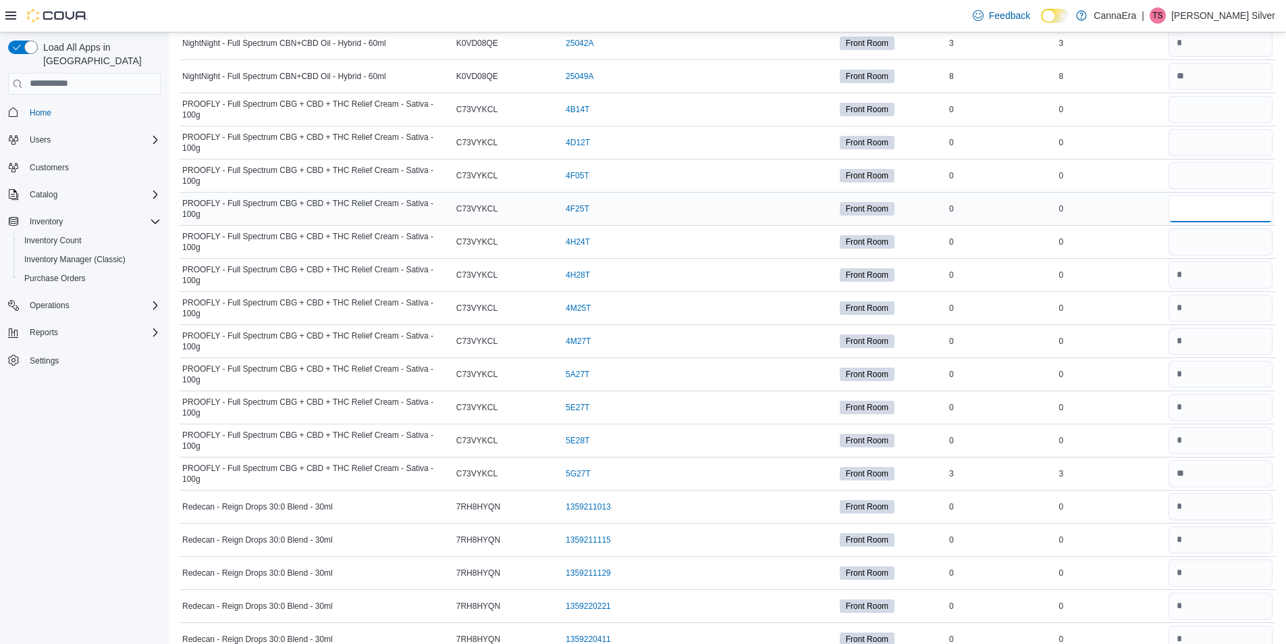
click at [1207, 205] on input "number" at bounding box center [1221, 208] width 104 height 27
type input "*"
click at [1205, 176] on input "number" at bounding box center [1221, 175] width 104 height 27
type input "*"
click at [1201, 143] on input "number" at bounding box center [1221, 142] width 104 height 27
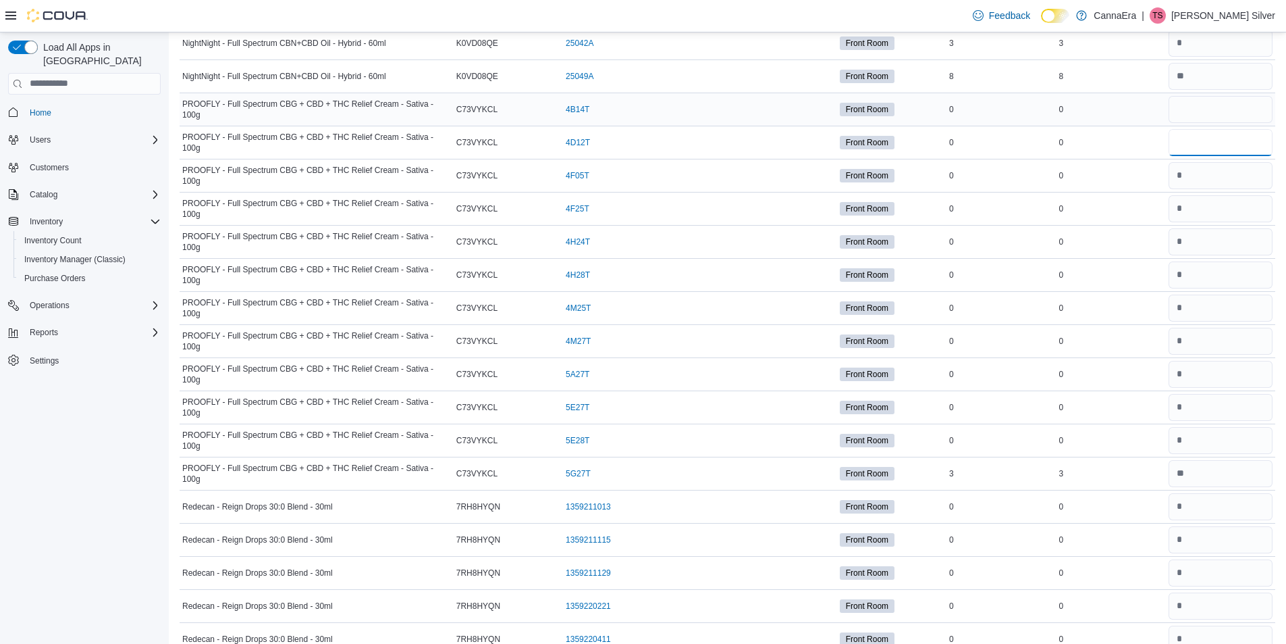
type input "*"
click at [1203, 118] on input "number" at bounding box center [1221, 109] width 104 height 27
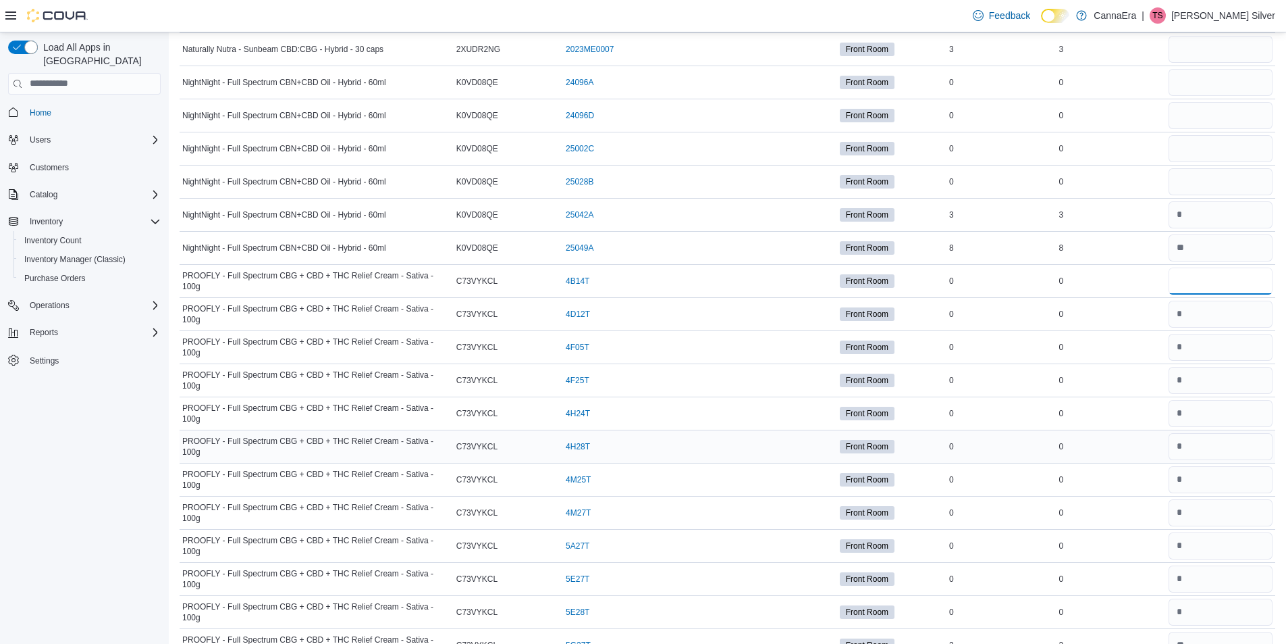
scroll to position [2195, 0]
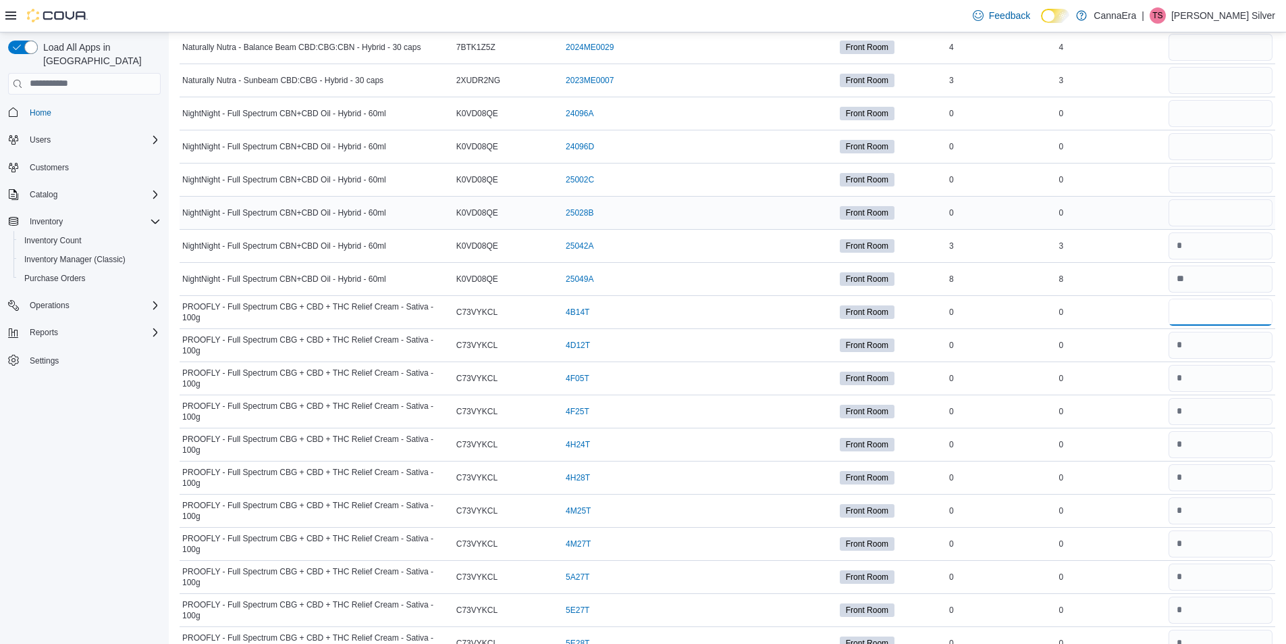
type input "*"
click at [1227, 209] on input "number" at bounding box center [1221, 212] width 104 height 27
type input "*"
click at [1224, 182] on input "number" at bounding box center [1221, 179] width 104 height 27
type input "*"
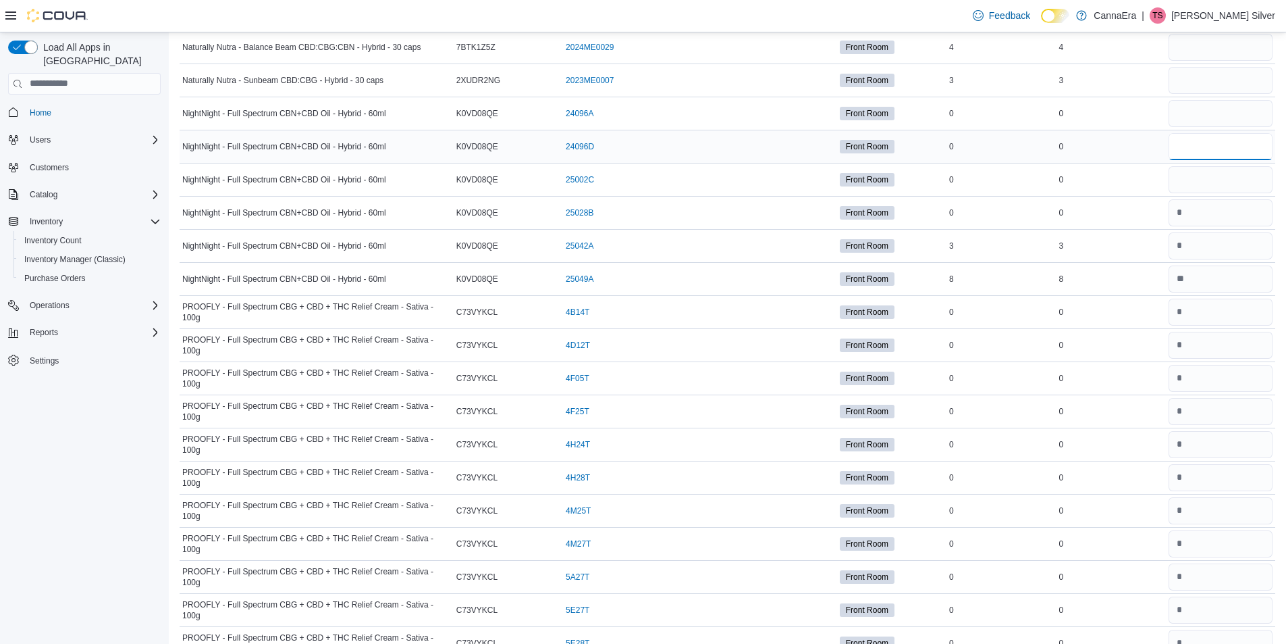
click at [1217, 147] on input "number" at bounding box center [1221, 146] width 104 height 27
type input "*"
click at [1213, 112] on input "number" at bounding box center [1221, 113] width 104 height 27
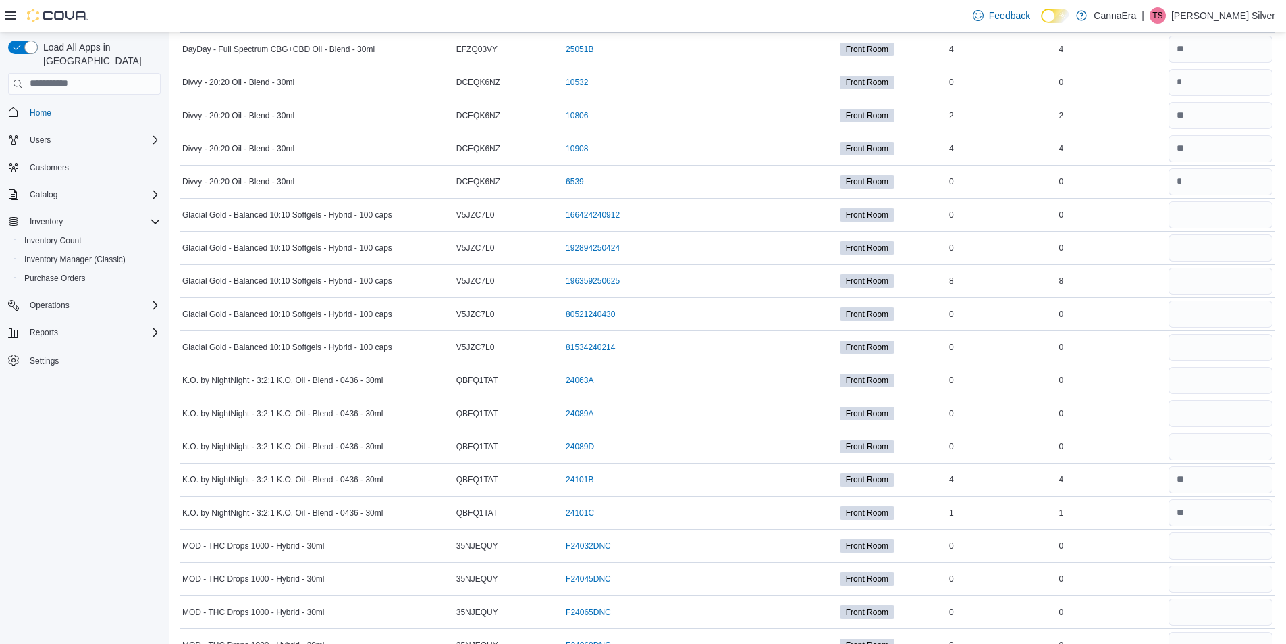
scroll to position [979, 0]
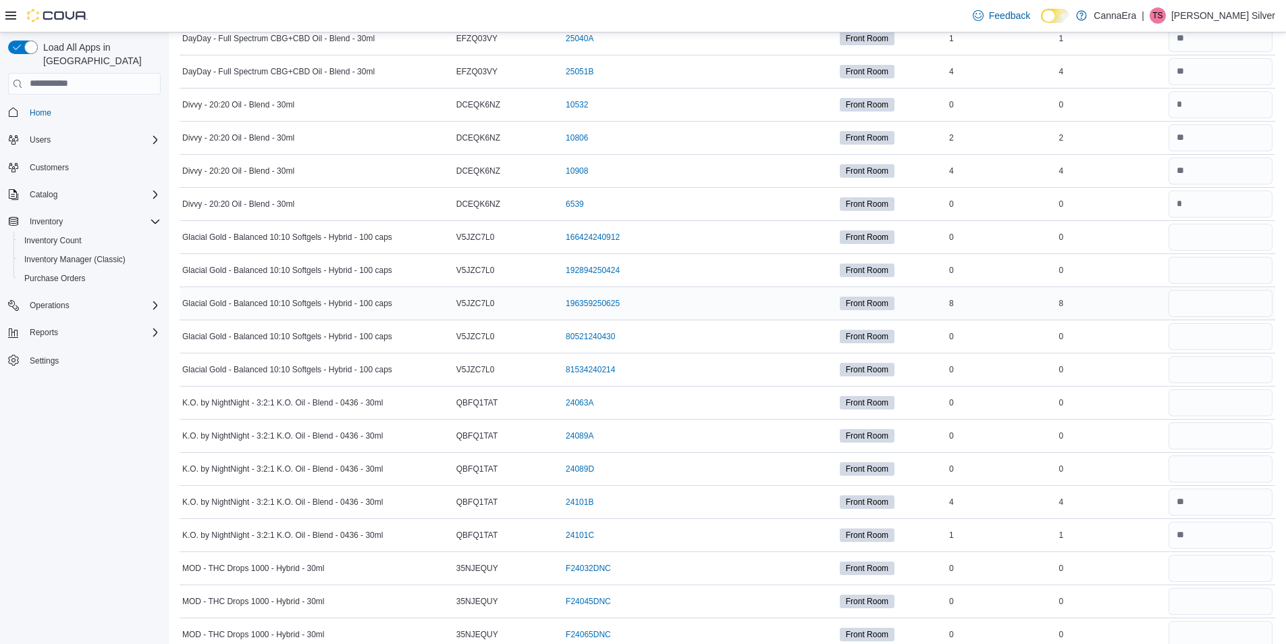
type input "*"
click at [1244, 301] on input "number" at bounding box center [1221, 303] width 104 height 27
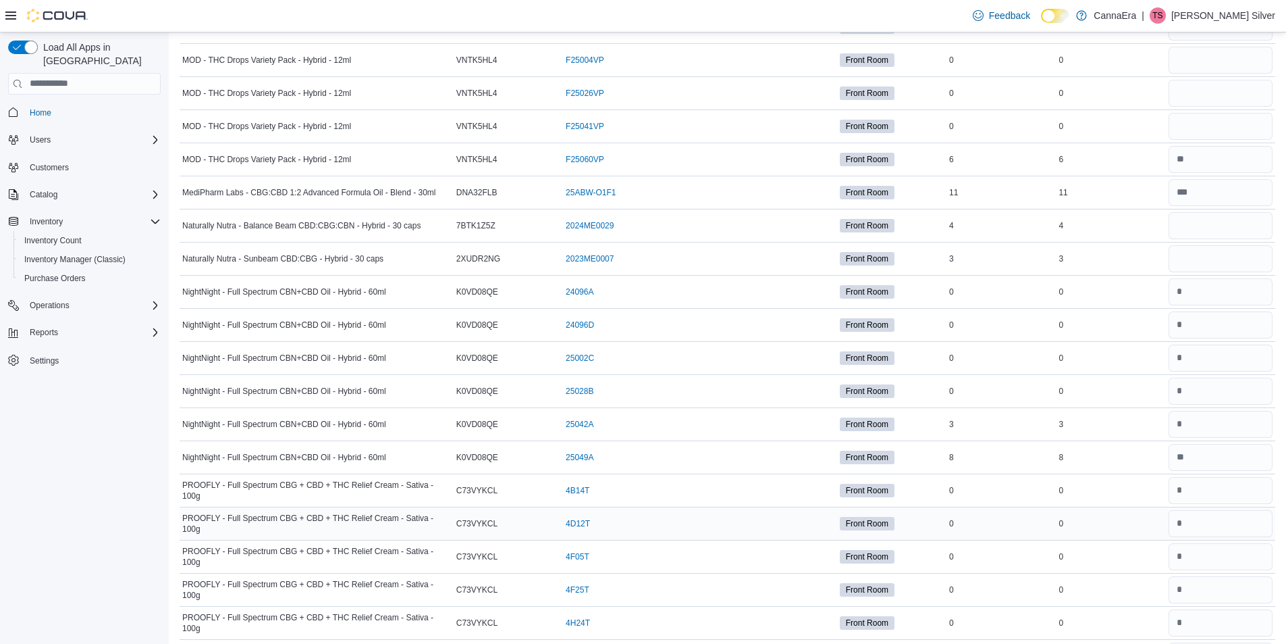
scroll to position [1992, 0]
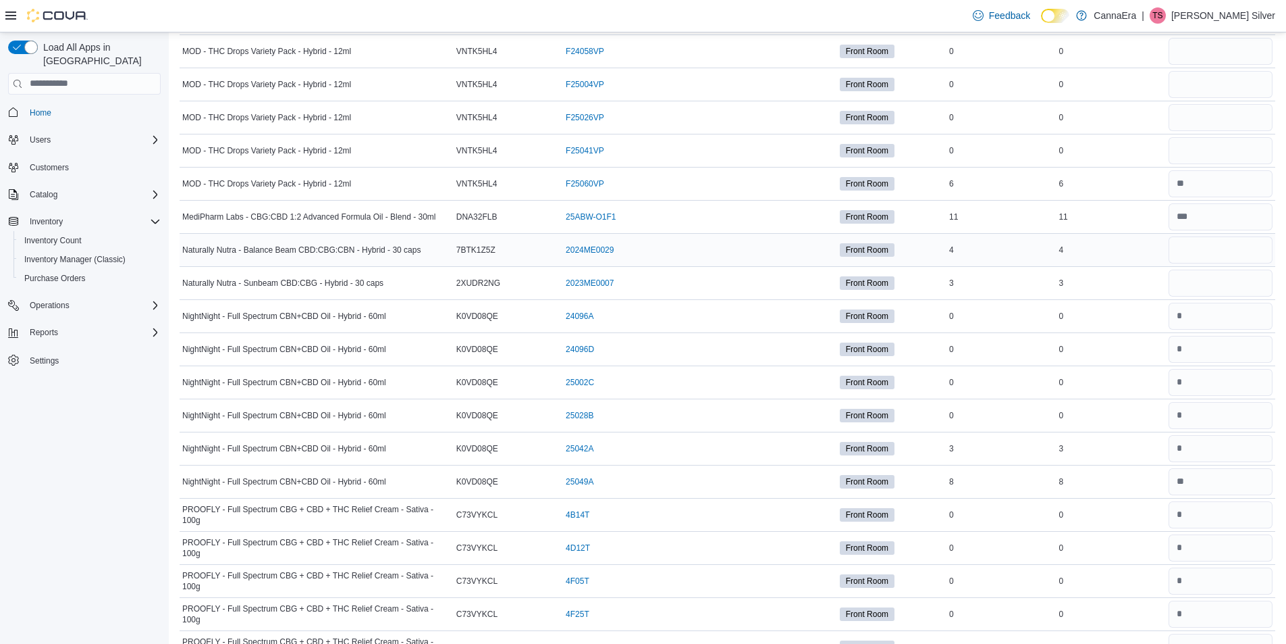
type input "*"
click at [1211, 246] on input "number" at bounding box center [1221, 249] width 104 height 27
type input "*"
click at [1208, 294] on input "number" at bounding box center [1221, 282] width 104 height 27
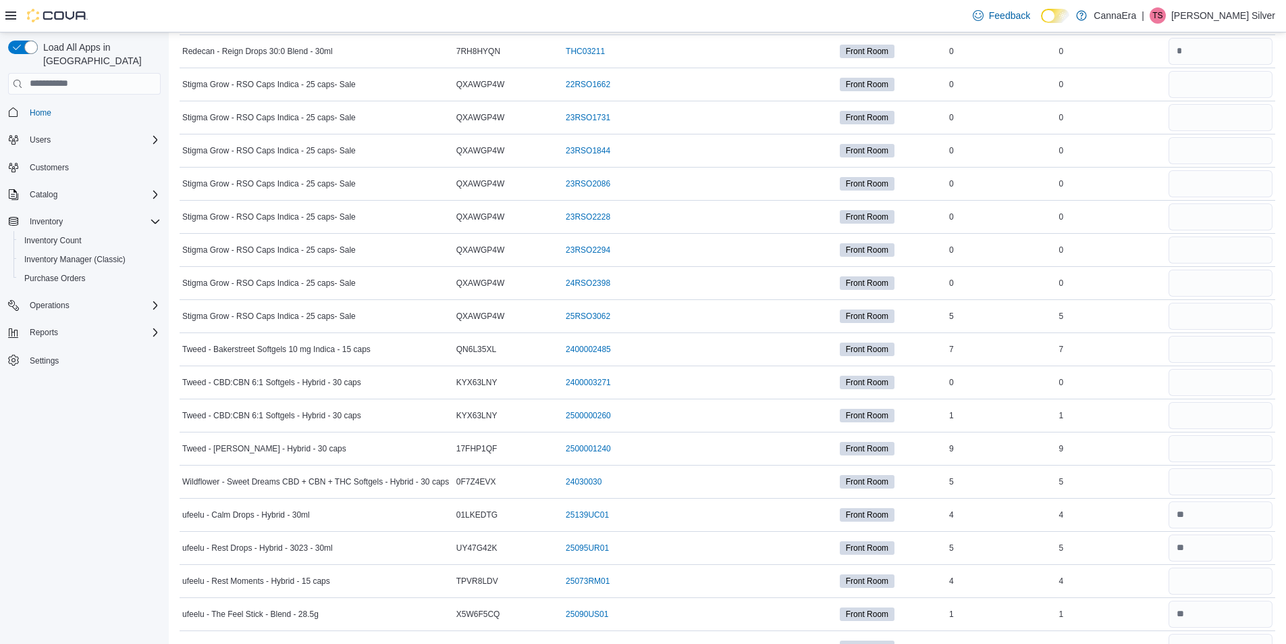
scroll to position [3545, 0]
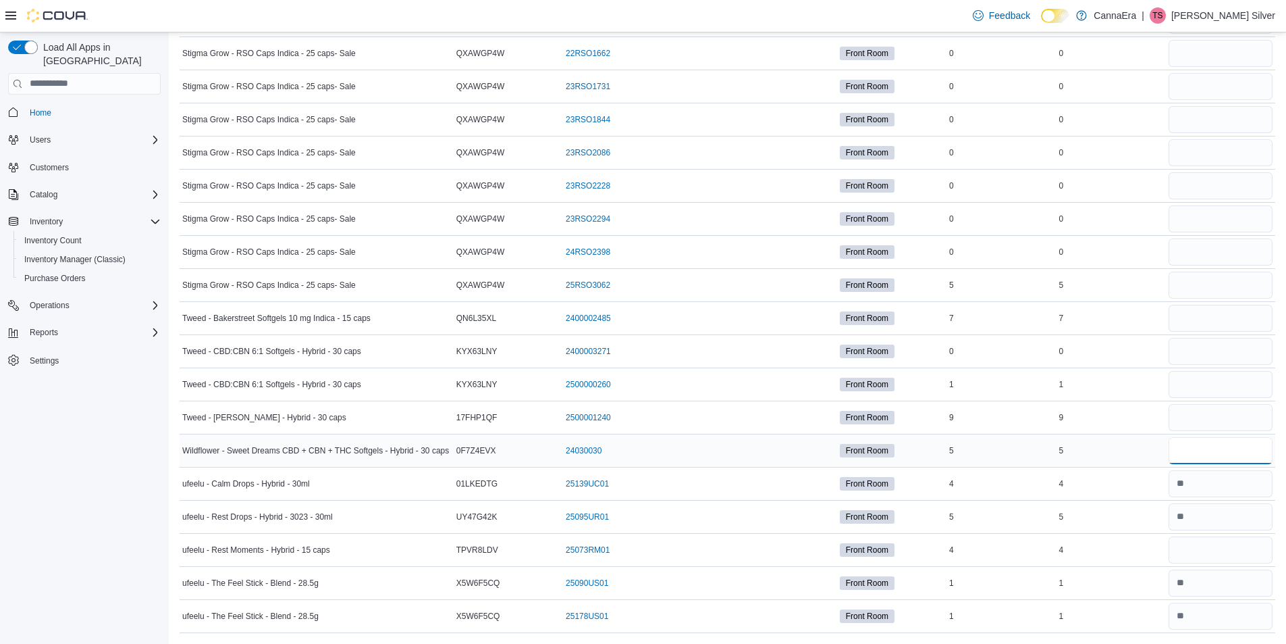
click at [1222, 451] on input "number" at bounding box center [1221, 450] width 104 height 27
type input "*"
click at [1202, 550] on input "number" at bounding box center [1221, 549] width 104 height 27
click at [1198, 451] on input "number" at bounding box center [1221, 450] width 104 height 27
type input "*"
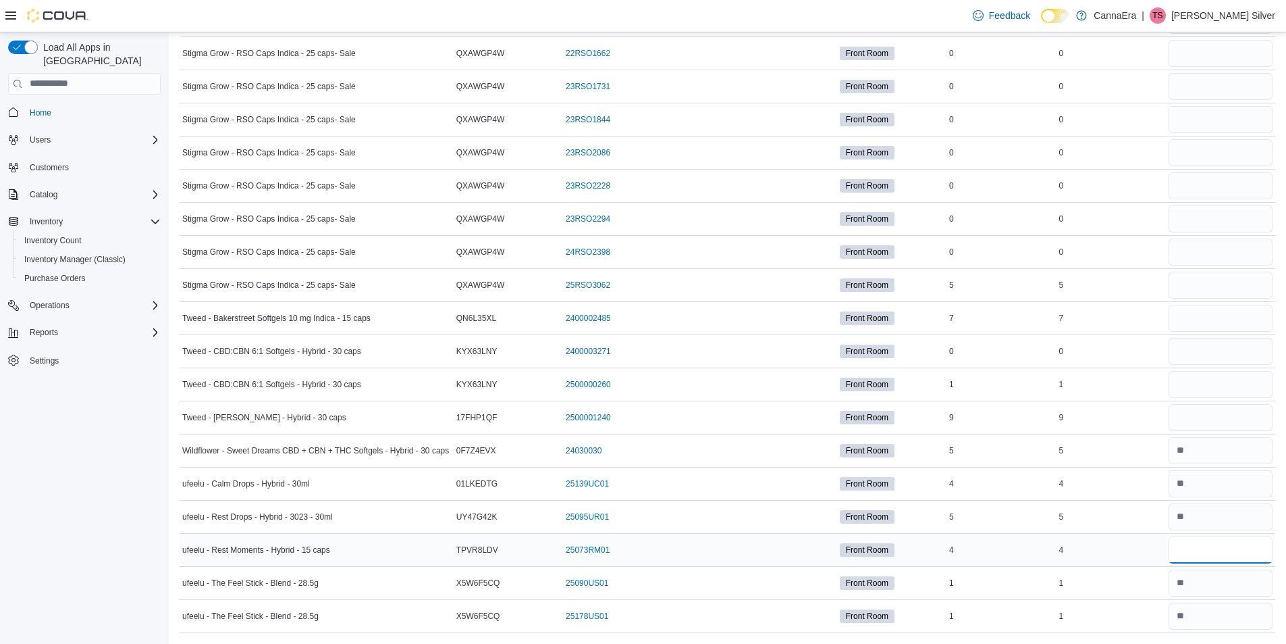
click at [1192, 546] on input "number" at bounding box center [1221, 549] width 104 height 27
type input "*"
click at [1196, 421] on input "number" at bounding box center [1221, 417] width 104 height 27
click at [1193, 346] on input "number" at bounding box center [1221, 351] width 104 height 27
click at [1199, 383] on input "number" at bounding box center [1221, 384] width 104 height 27
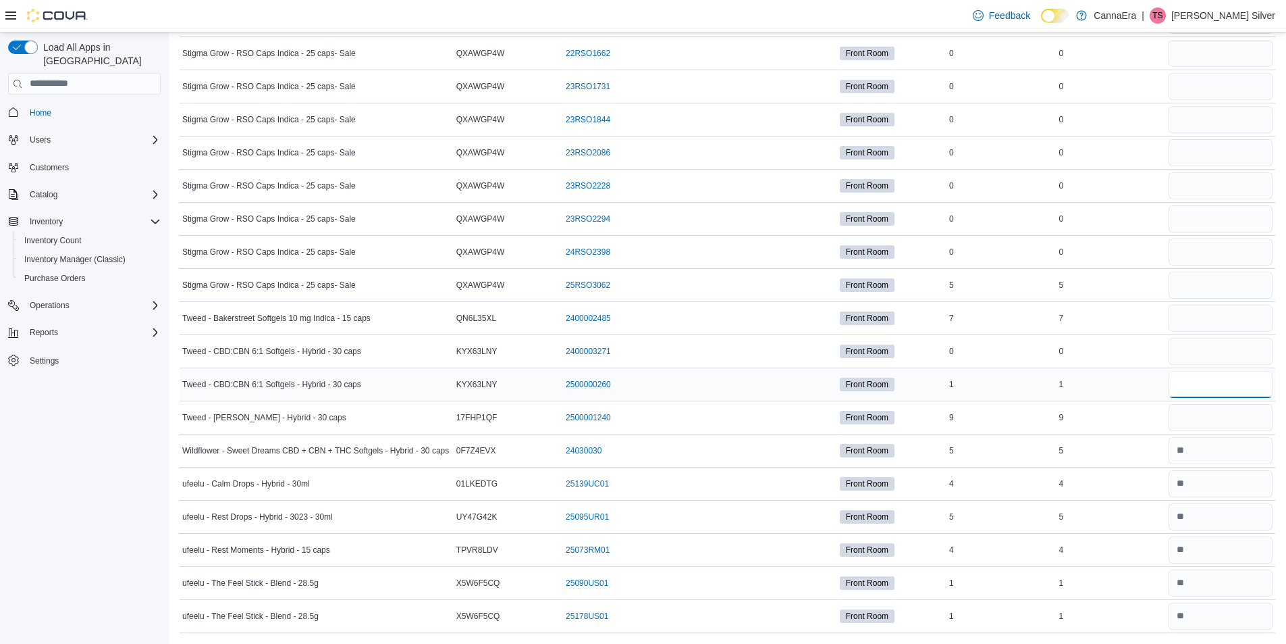
type input "*"
click at [1212, 419] on input "number" at bounding box center [1221, 417] width 104 height 27
type input "*"
click at [1209, 325] on input "number" at bounding box center [1221, 318] width 104 height 27
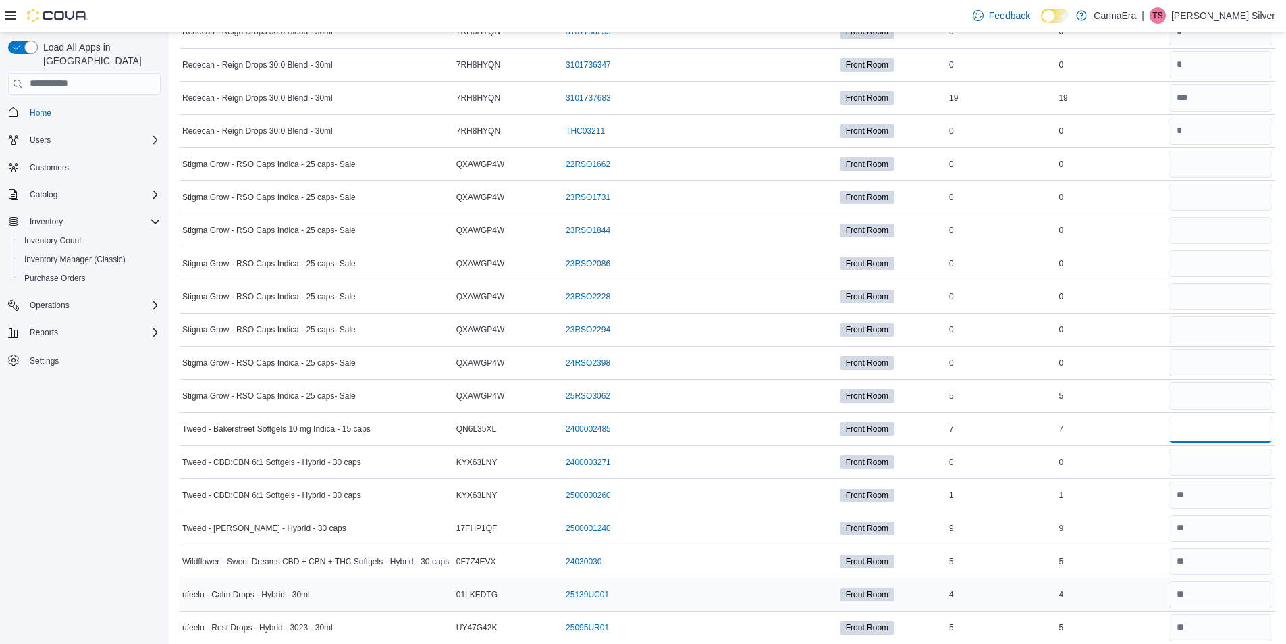
scroll to position [3410, 0]
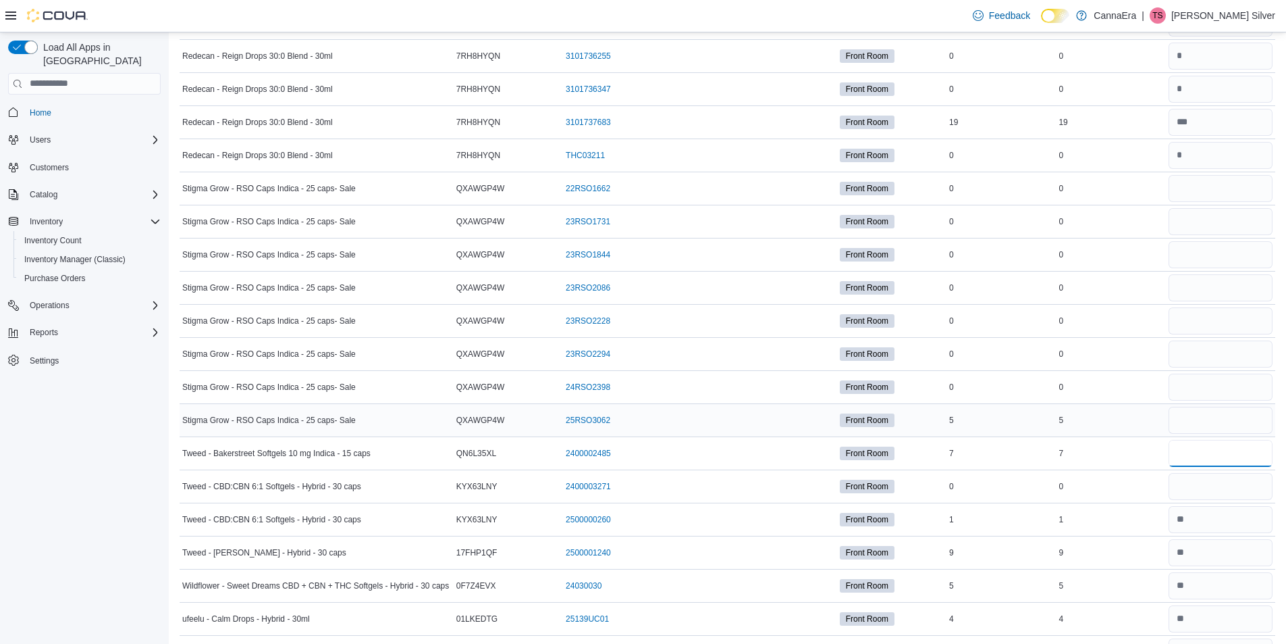
type input "*"
click at [1247, 416] on input "number" at bounding box center [1221, 420] width 104 height 27
type input "*"
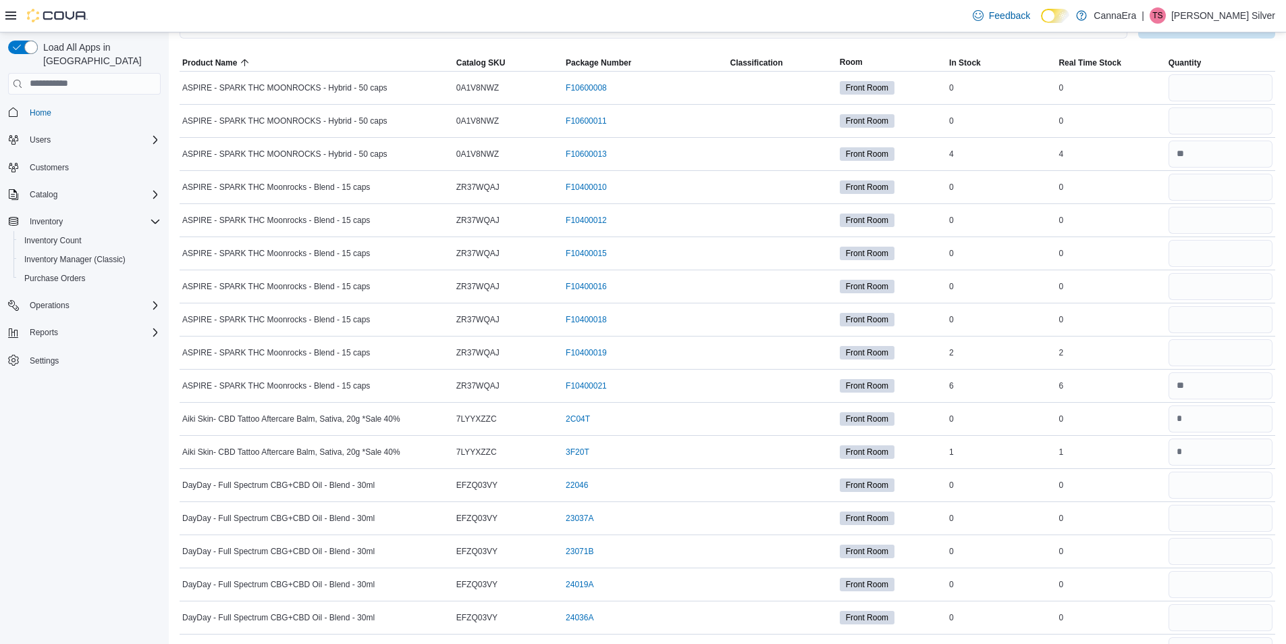
scroll to position [0, 0]
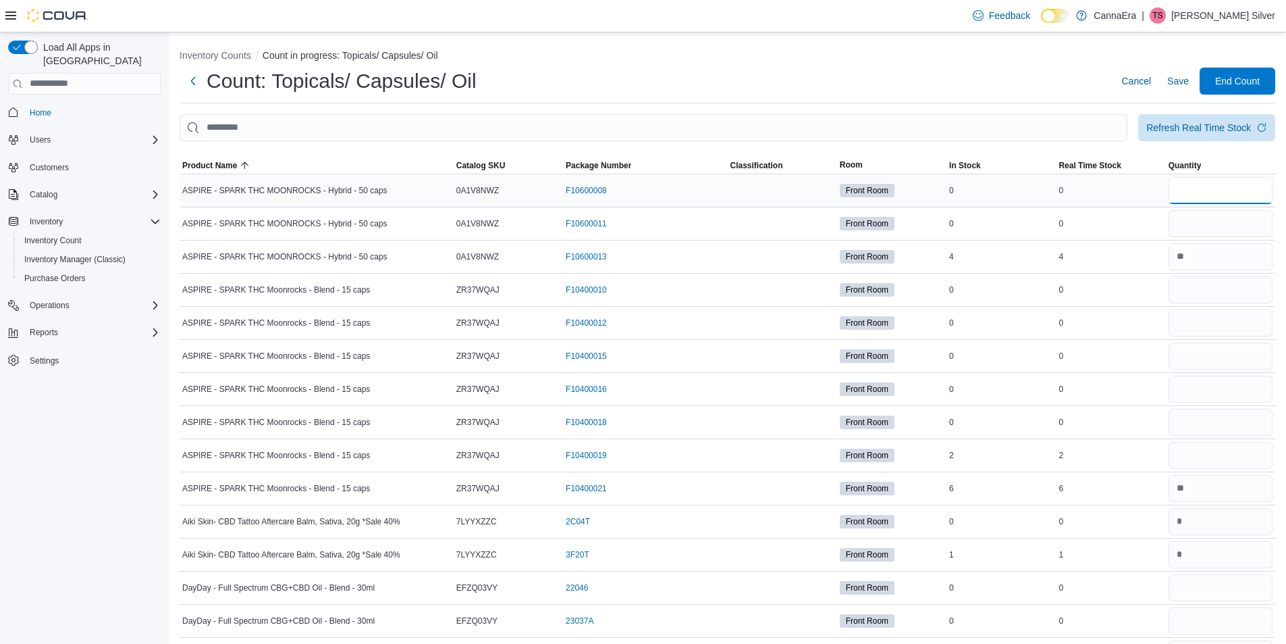
click at [1234, 191] on input "number" at bounding box center [1221, 190] width 104 height 27
type input "**"
type input "*"
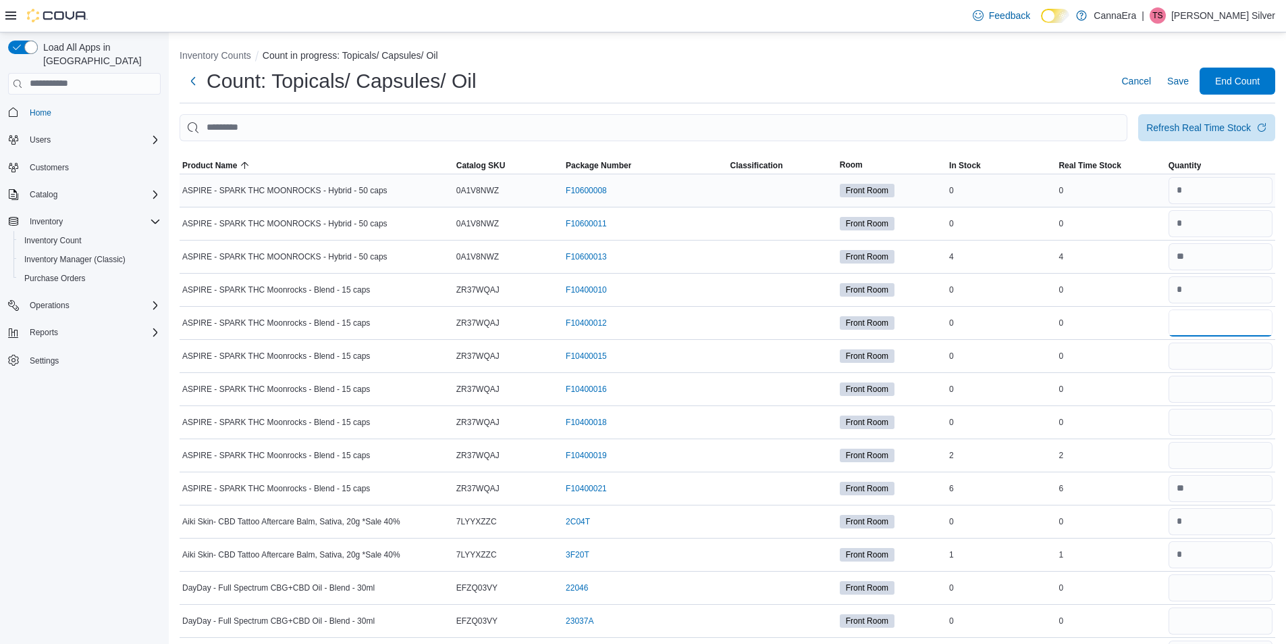
type input "*"
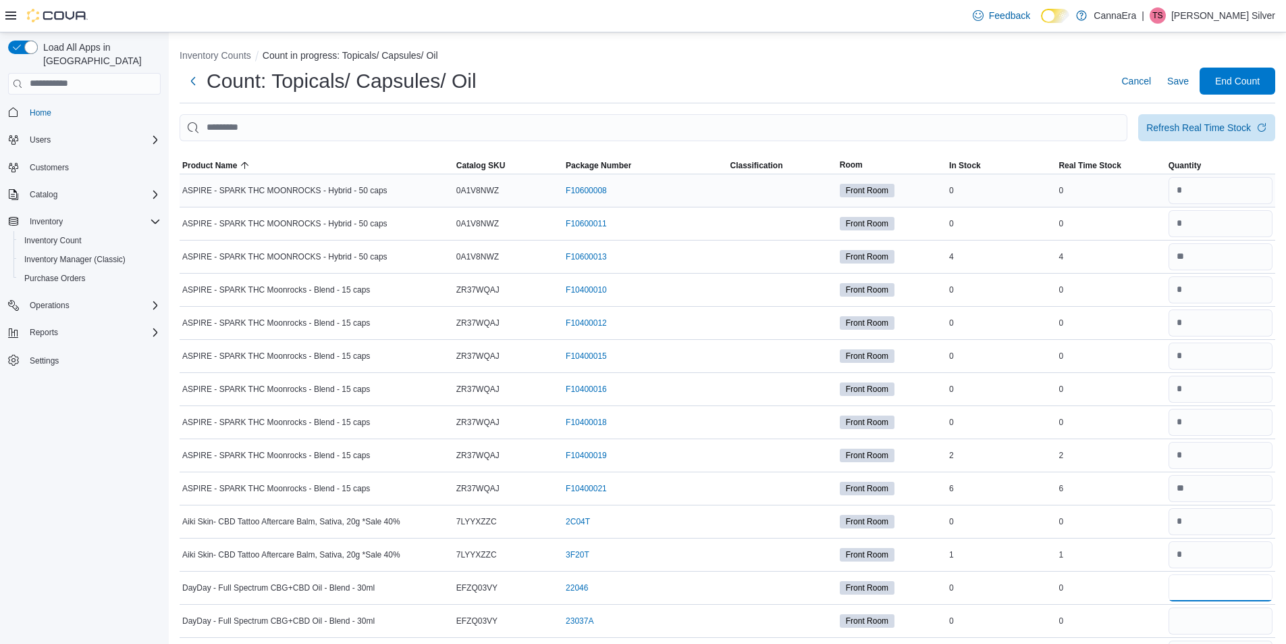
type input "*"
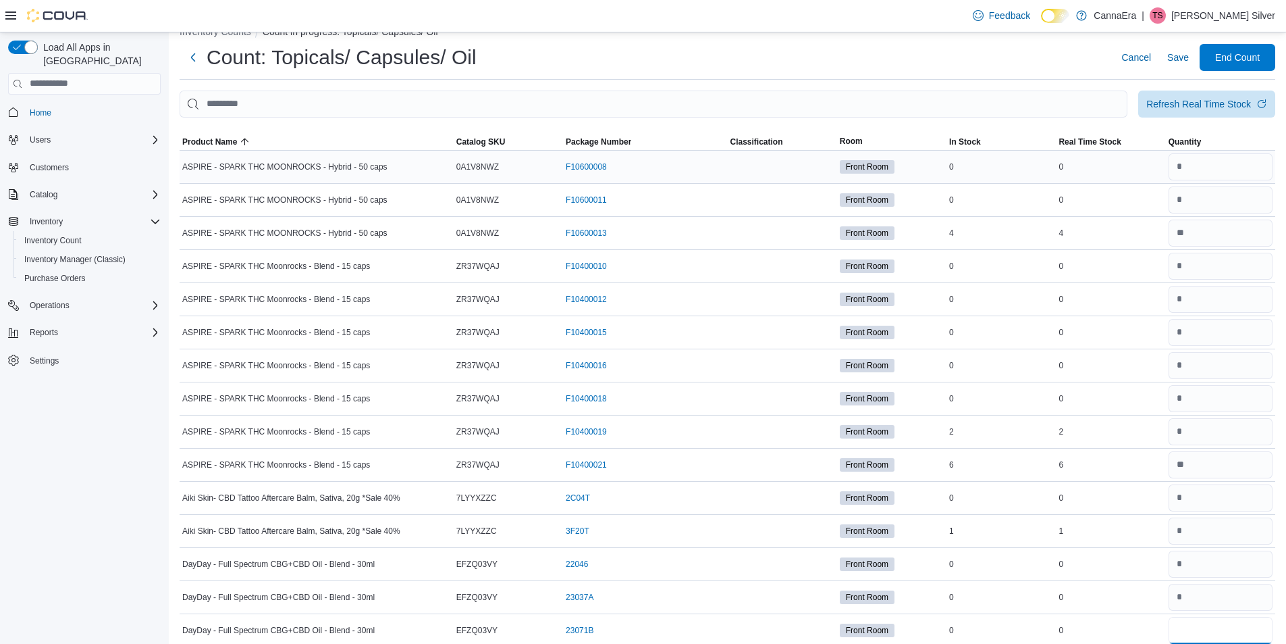
type input "*"
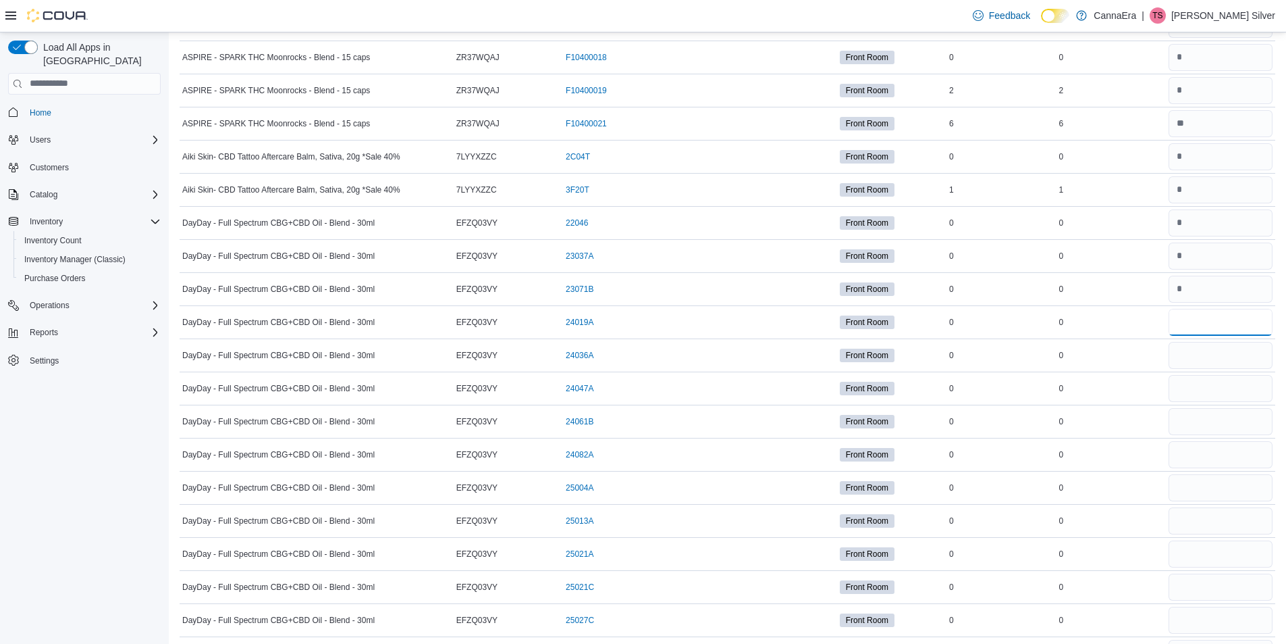
type input "*"
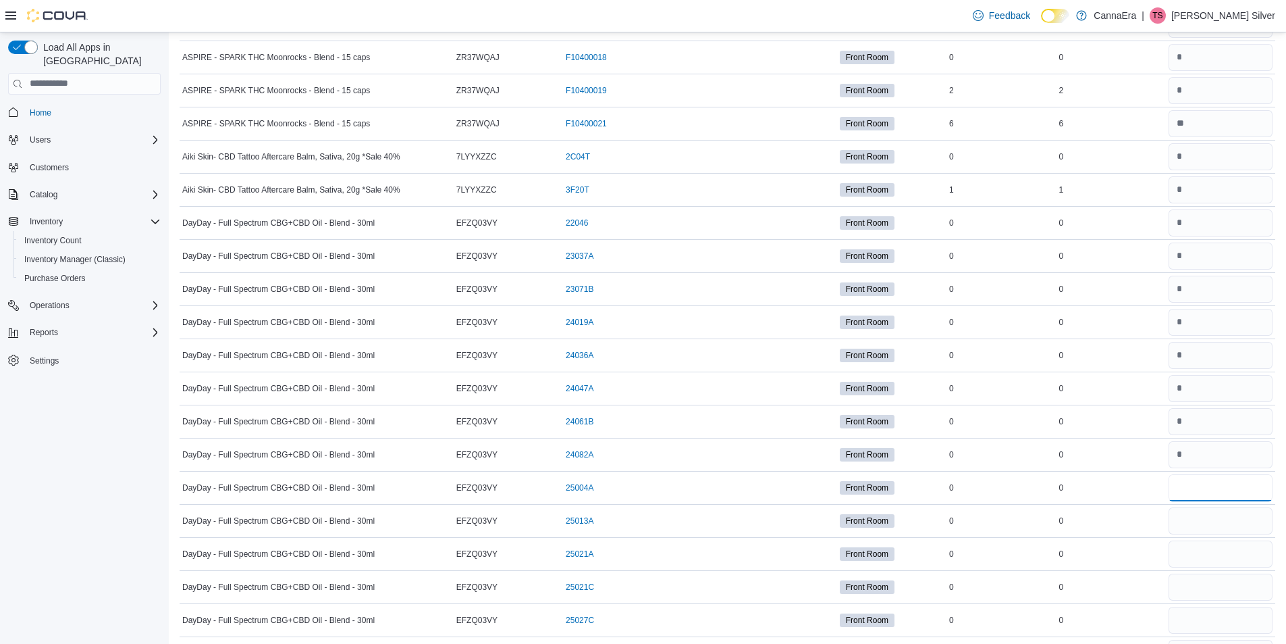
type input "*"
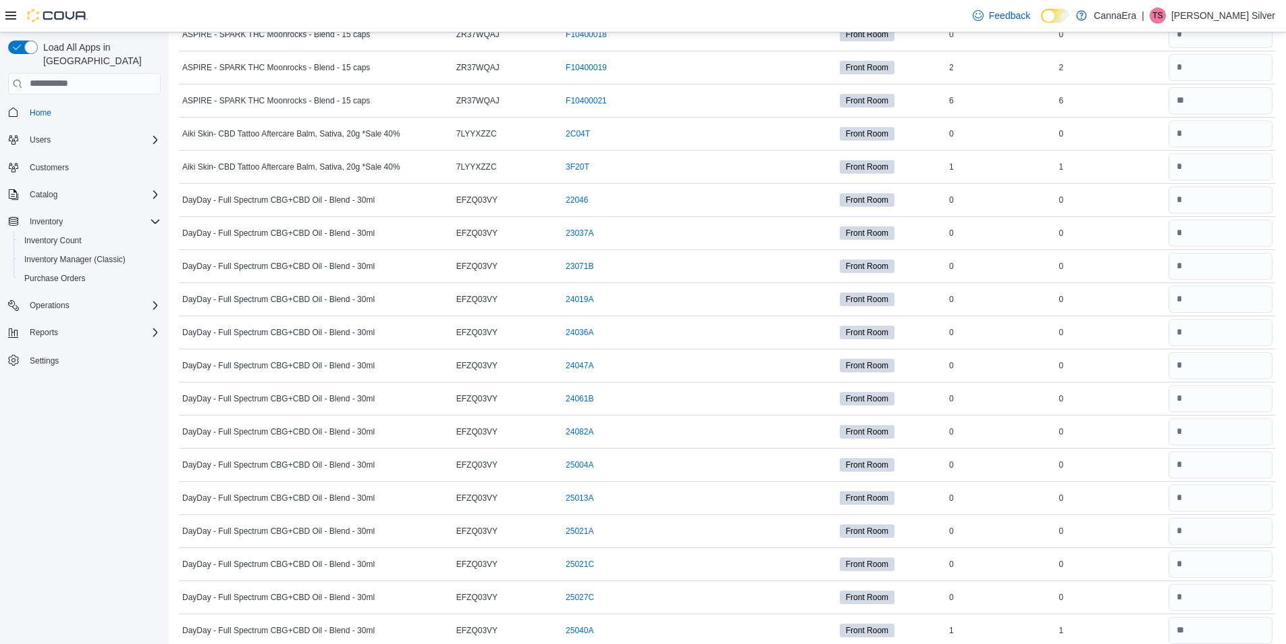
scroll to position [729, 0]
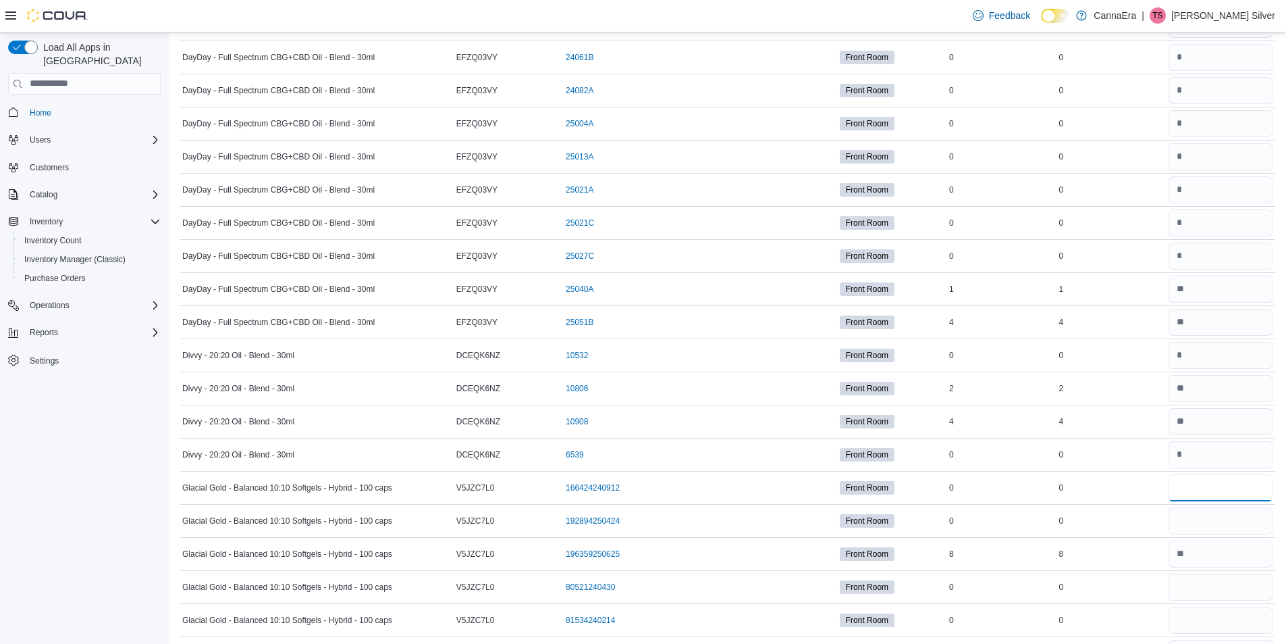
type input "*"
click at [1199, 546] on input "number" at bounding box center [1221, 553] width 104 height 27
type input "*"
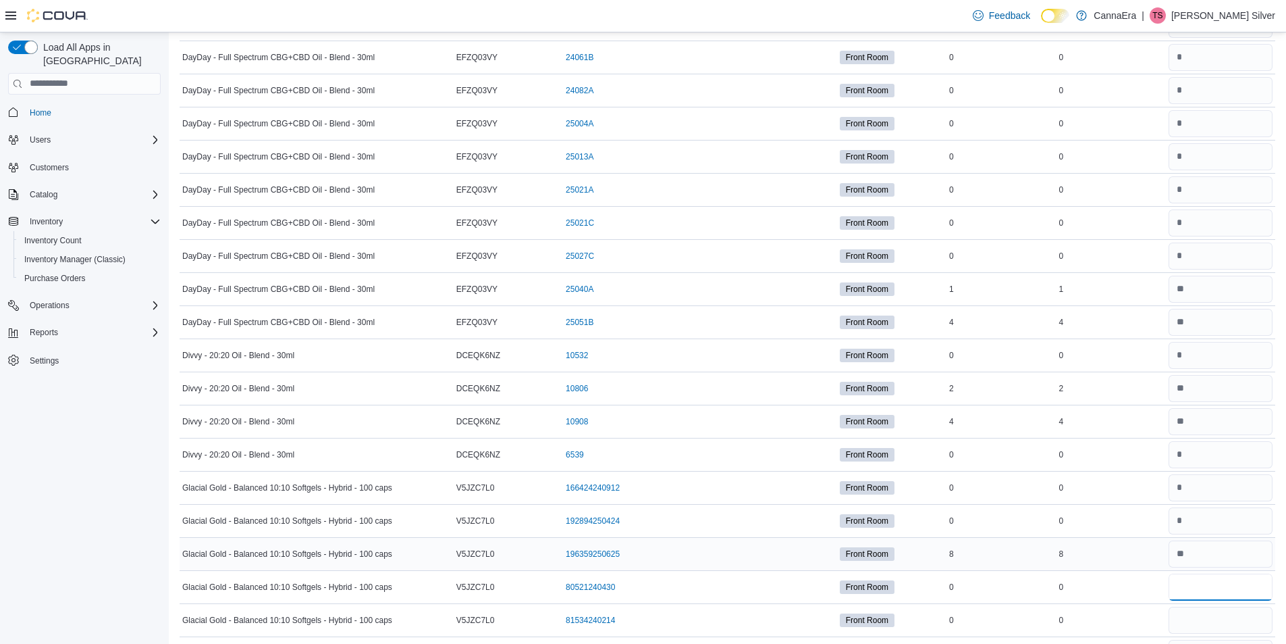
type input "*"
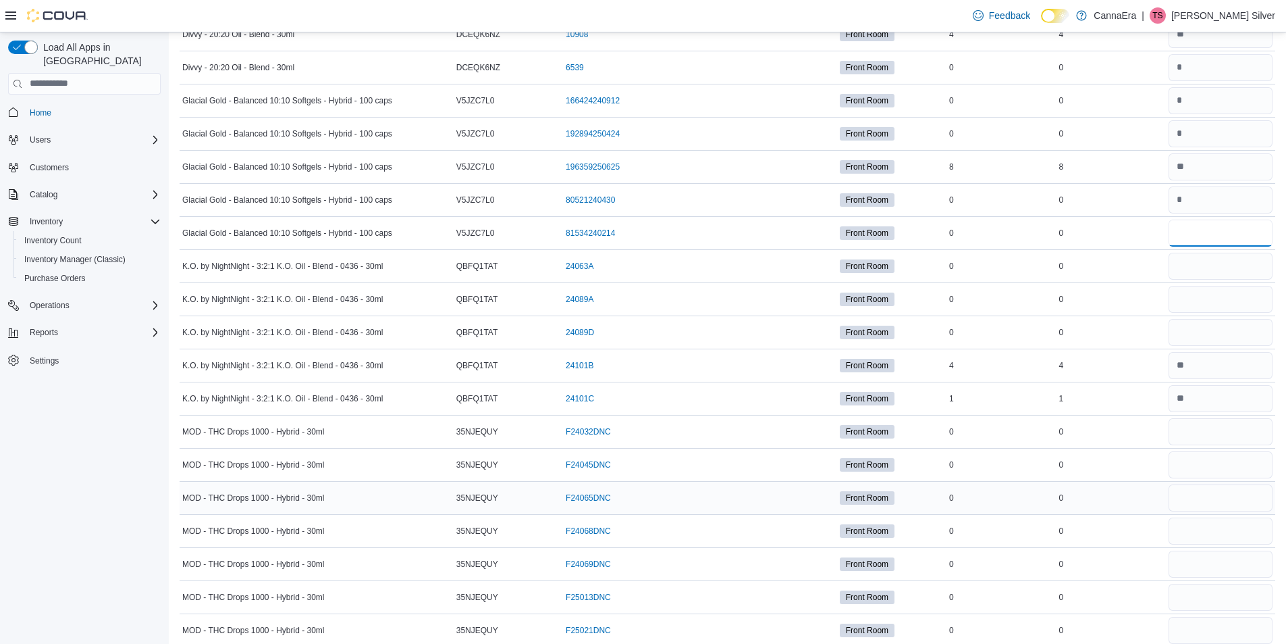
scroll to position [1201, 0]
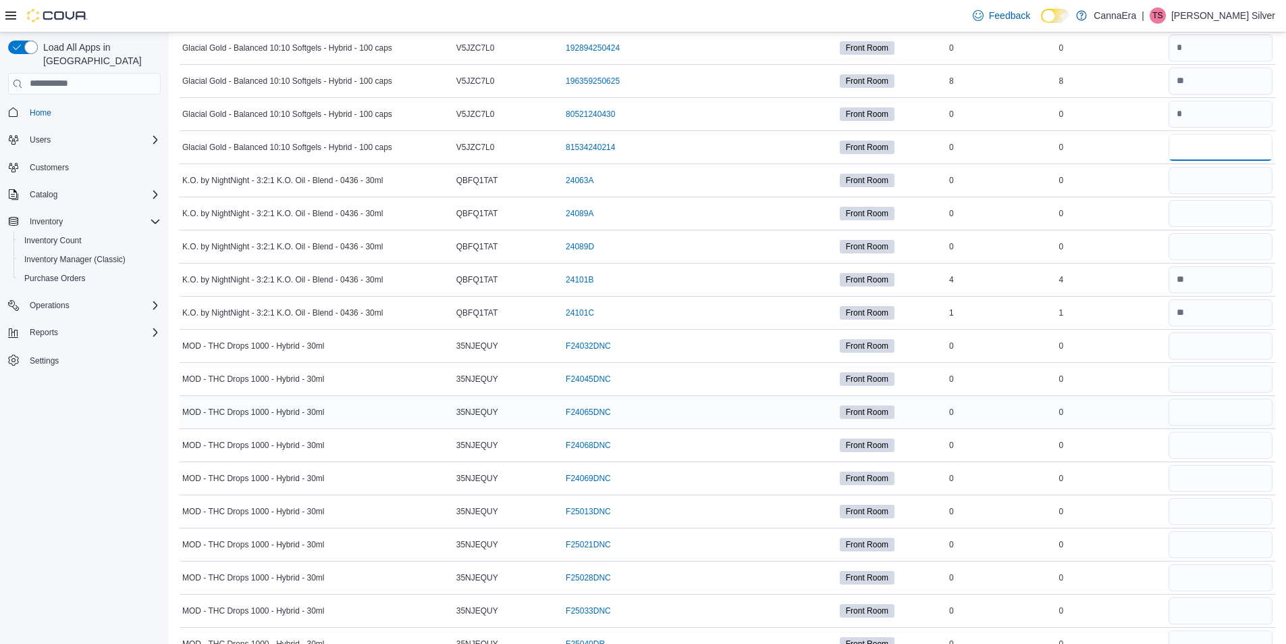
type input "*"
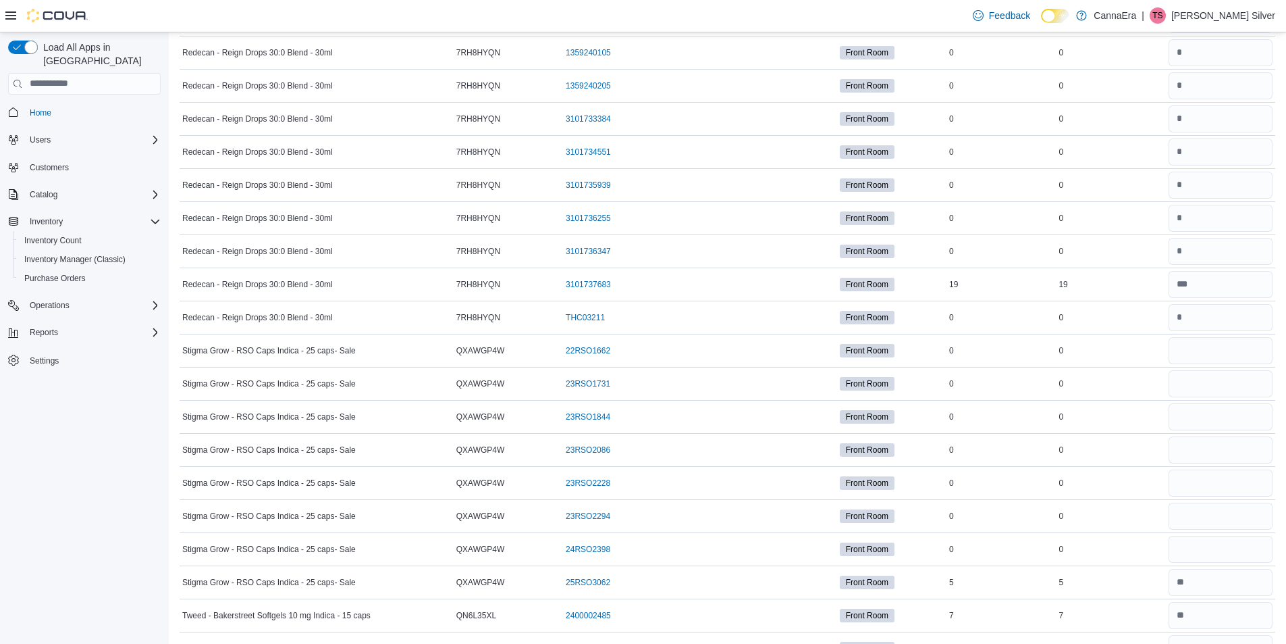
scroll to position [3271, 0]
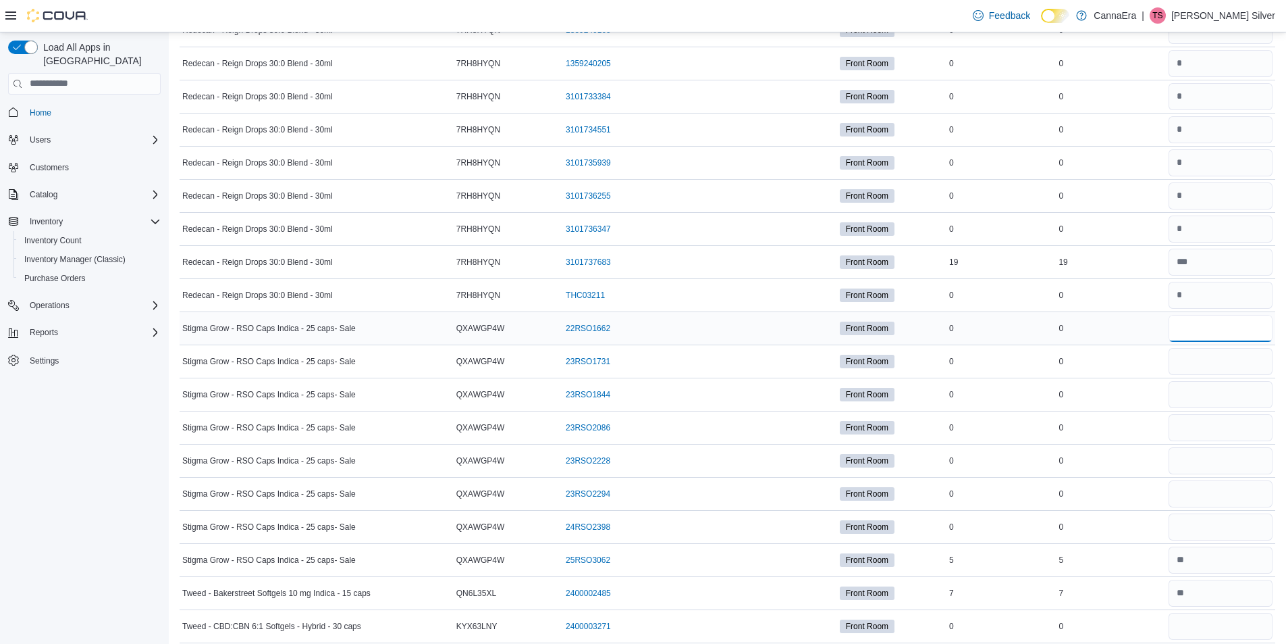
click at [1214, 328] on input "number" at bounding box center [1221, 328] width 104 height 27
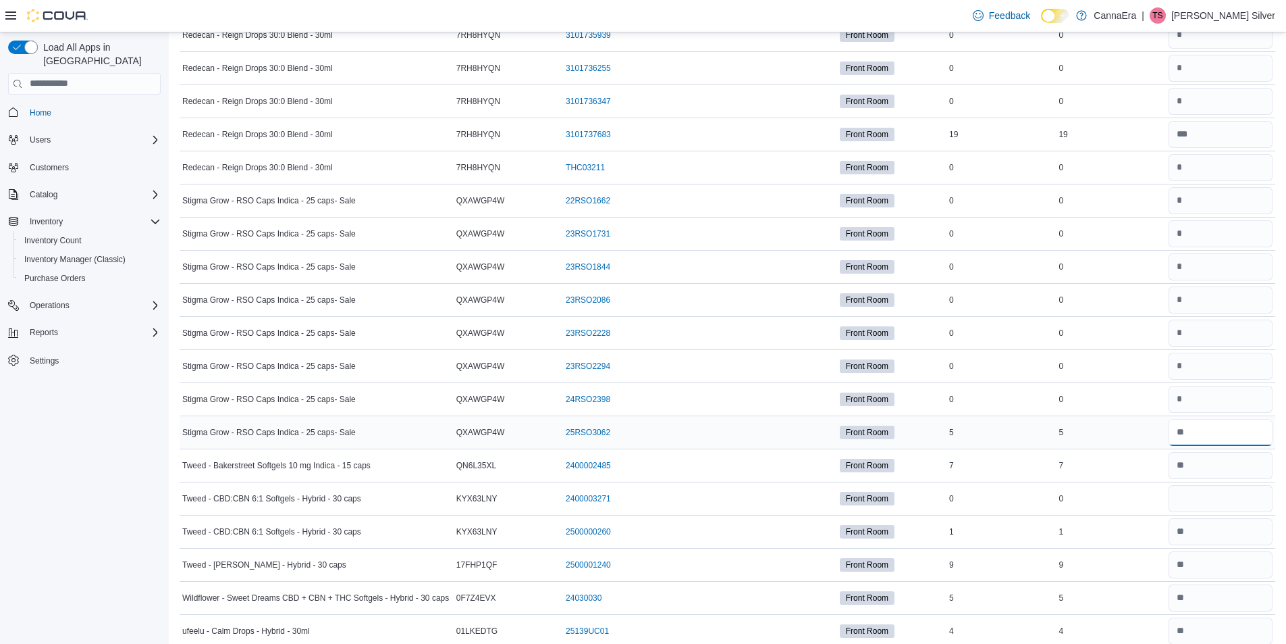
scroll to position [3473, 0]
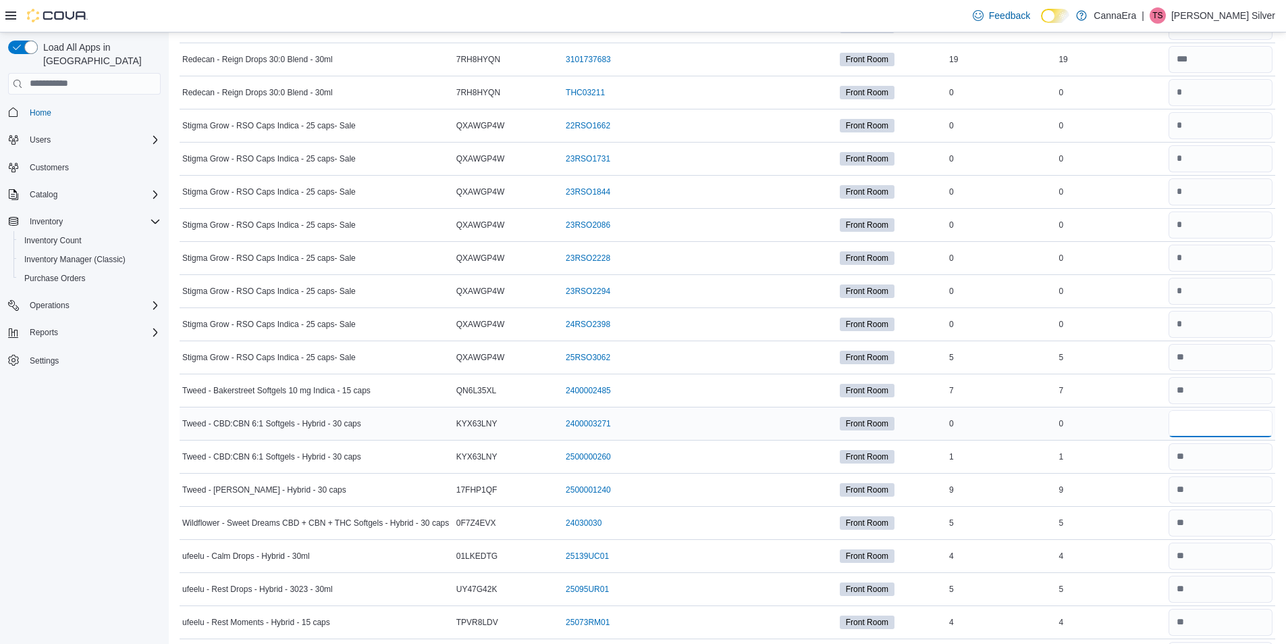
click at [1232, 427] on input "number" at bounding box center [1221, 423] width 104 height 27
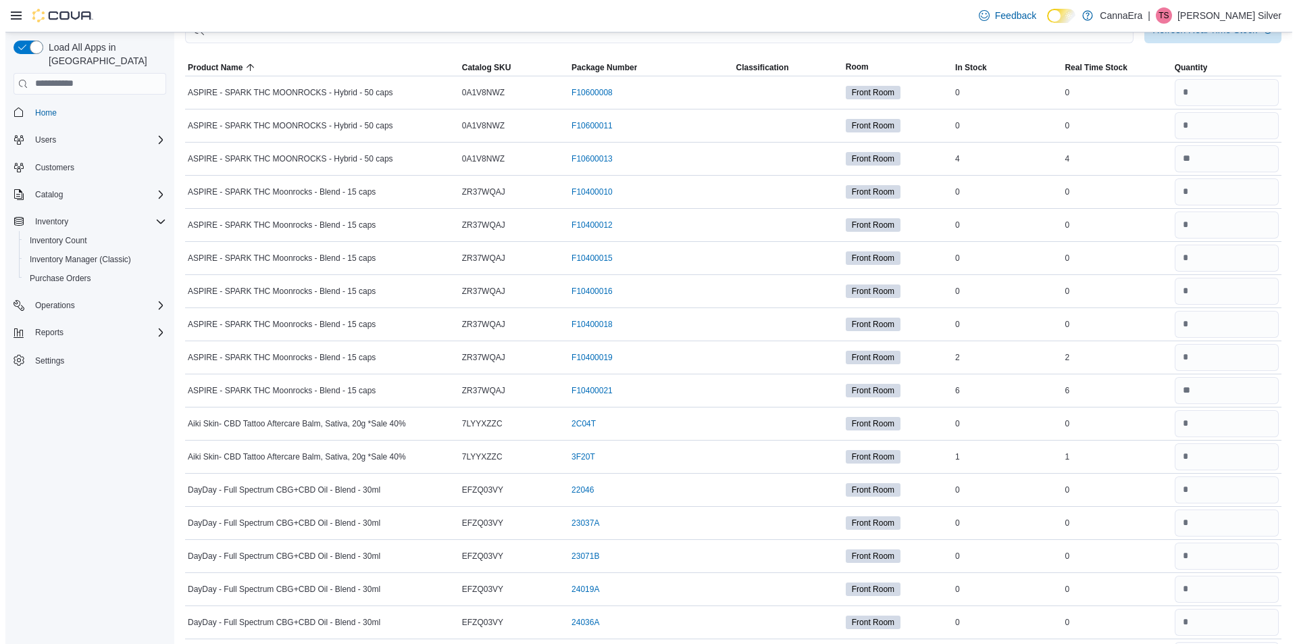
scroll to position [0, 0]
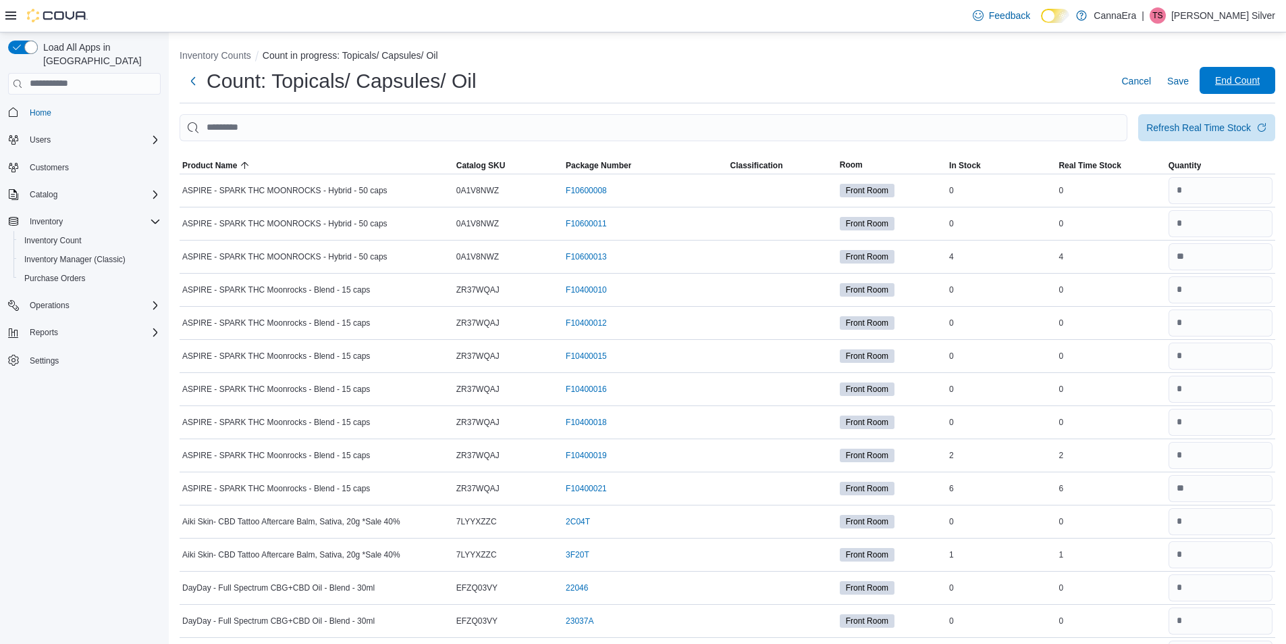
click at [1255, 78] on span "End Count" at bounding box center [1238, 81] width 45 height 14
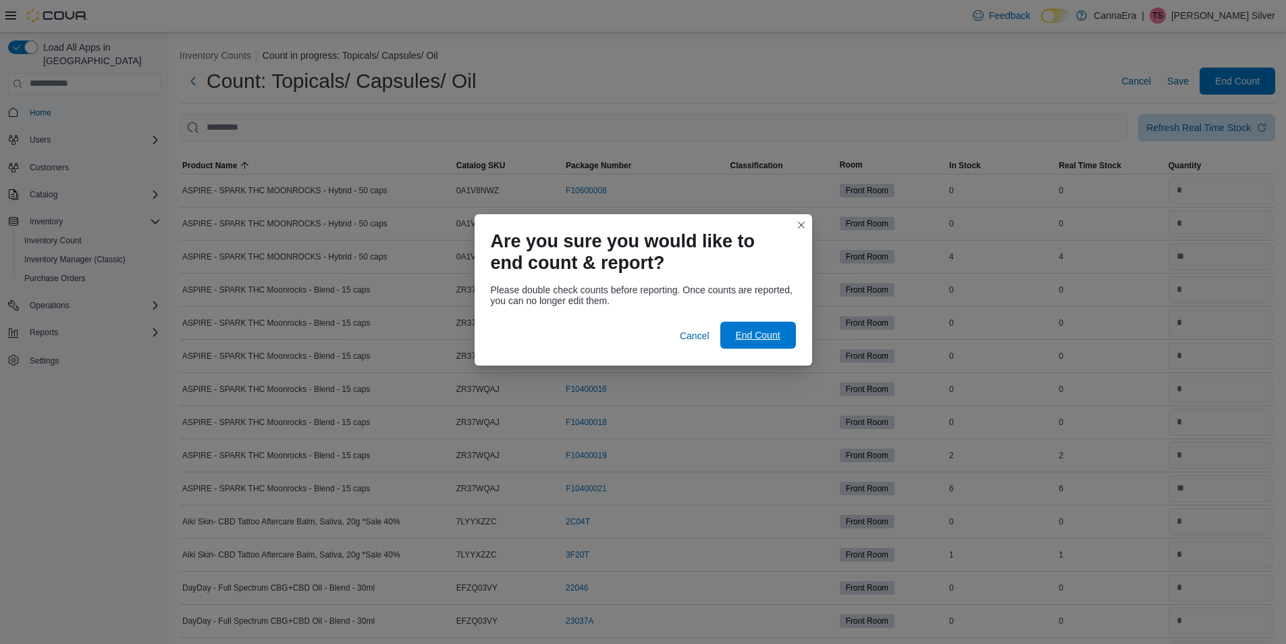
click at [777, 338] on span "End Count" at bounding box center [757, 335] width 45 height 14
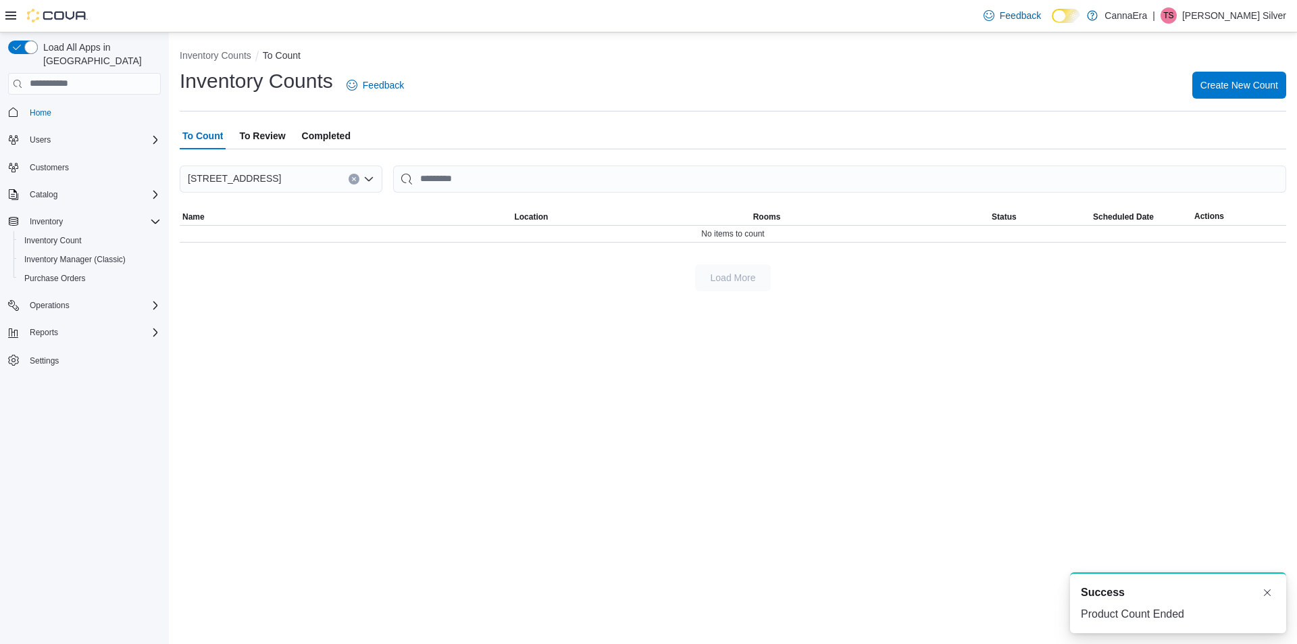
click at [775, 374] on div "Inventory Counts To Count Inventory Counts Feedback Create New Count To Count T…" at bounding box center [733, 337] width 1128 height 611
